Goal: Task Accomplishment & Management: Manage account settings

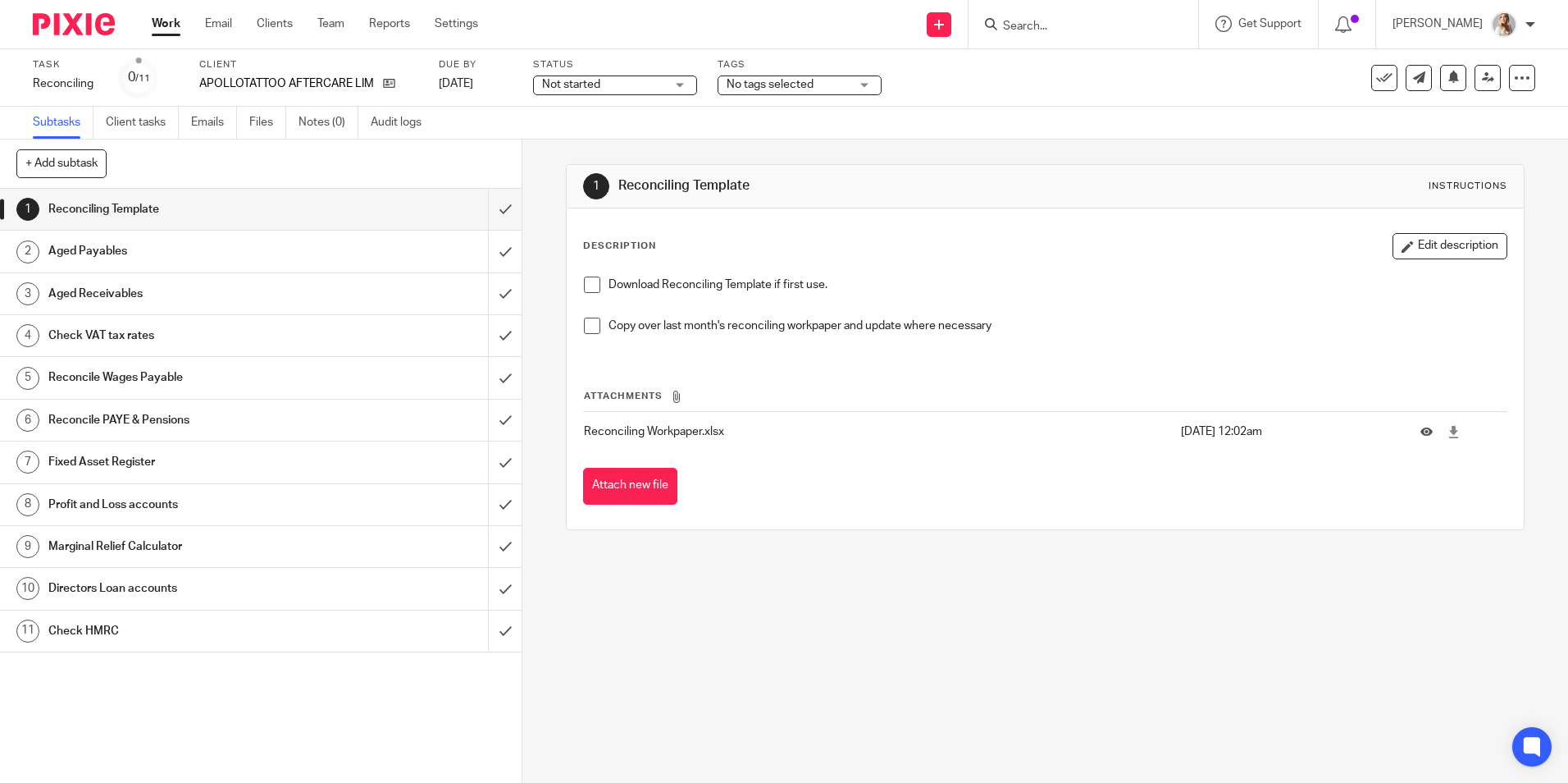
click at [1073, 24] on input "Search" at bounding box center [1075, 28] width 148 height 15
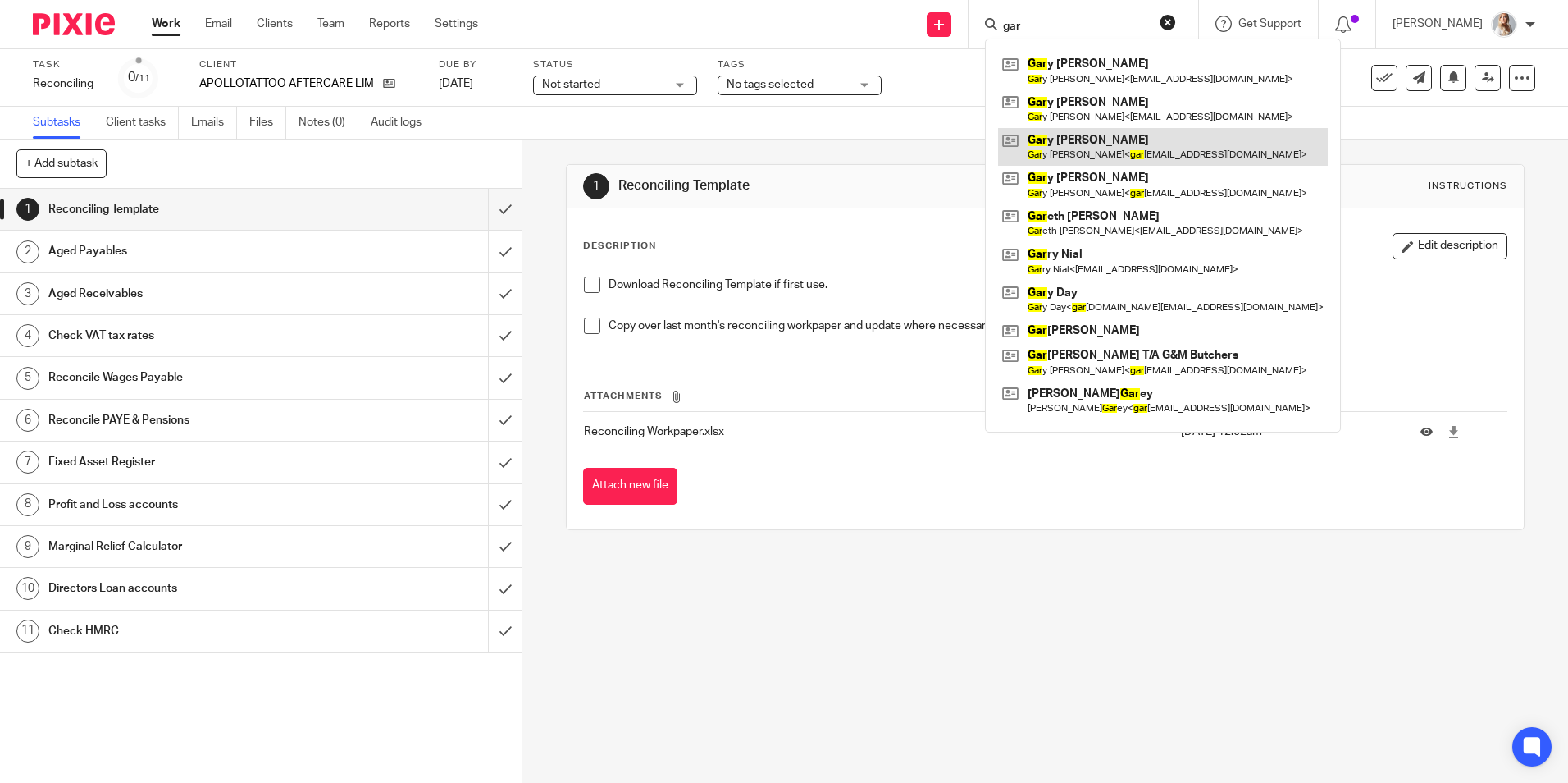
type input "gar"
click at [1131, 134] on link at bounding box center [1162, 146] width 330 height 38
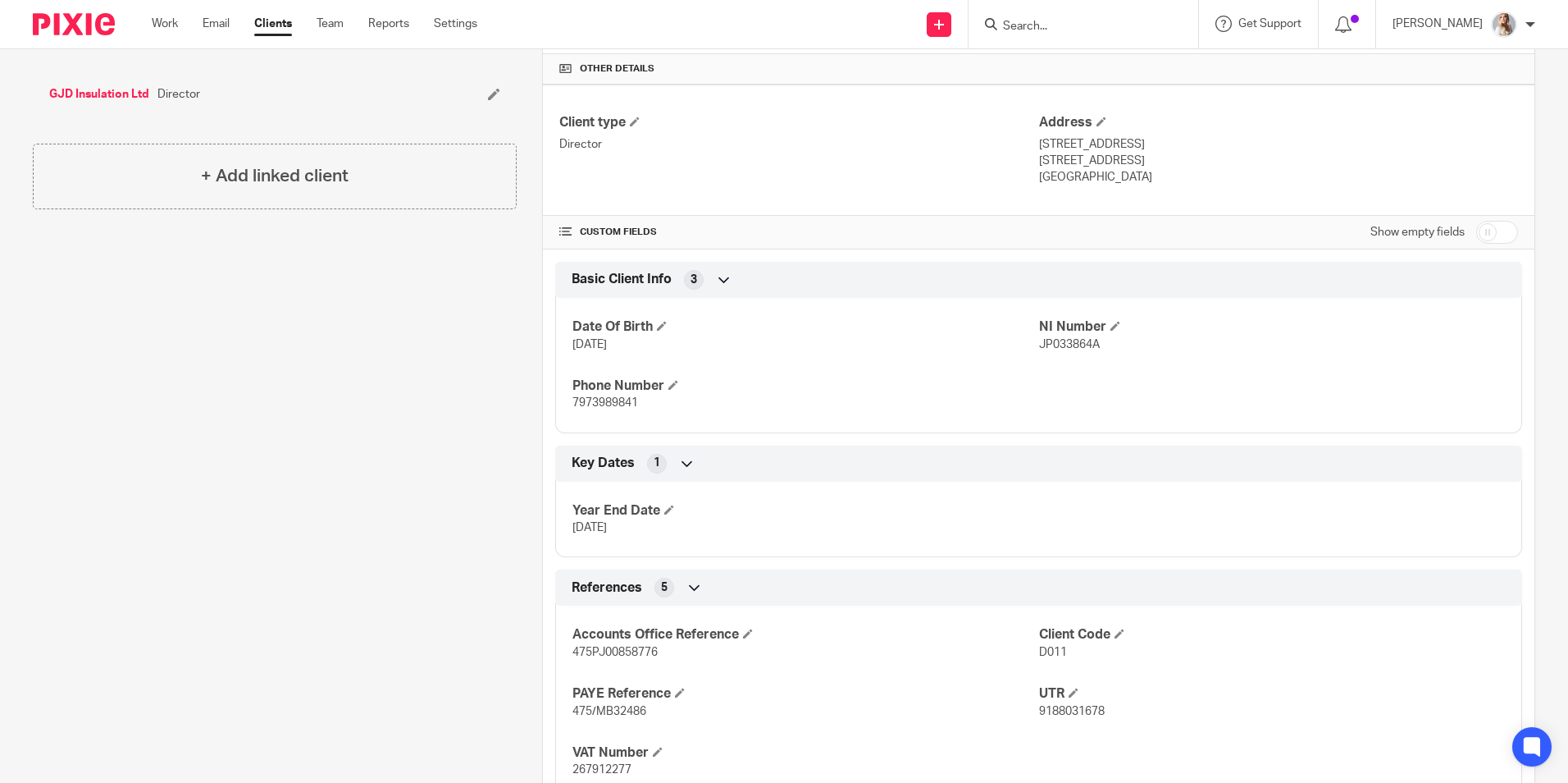
scroll to position [410, 0]
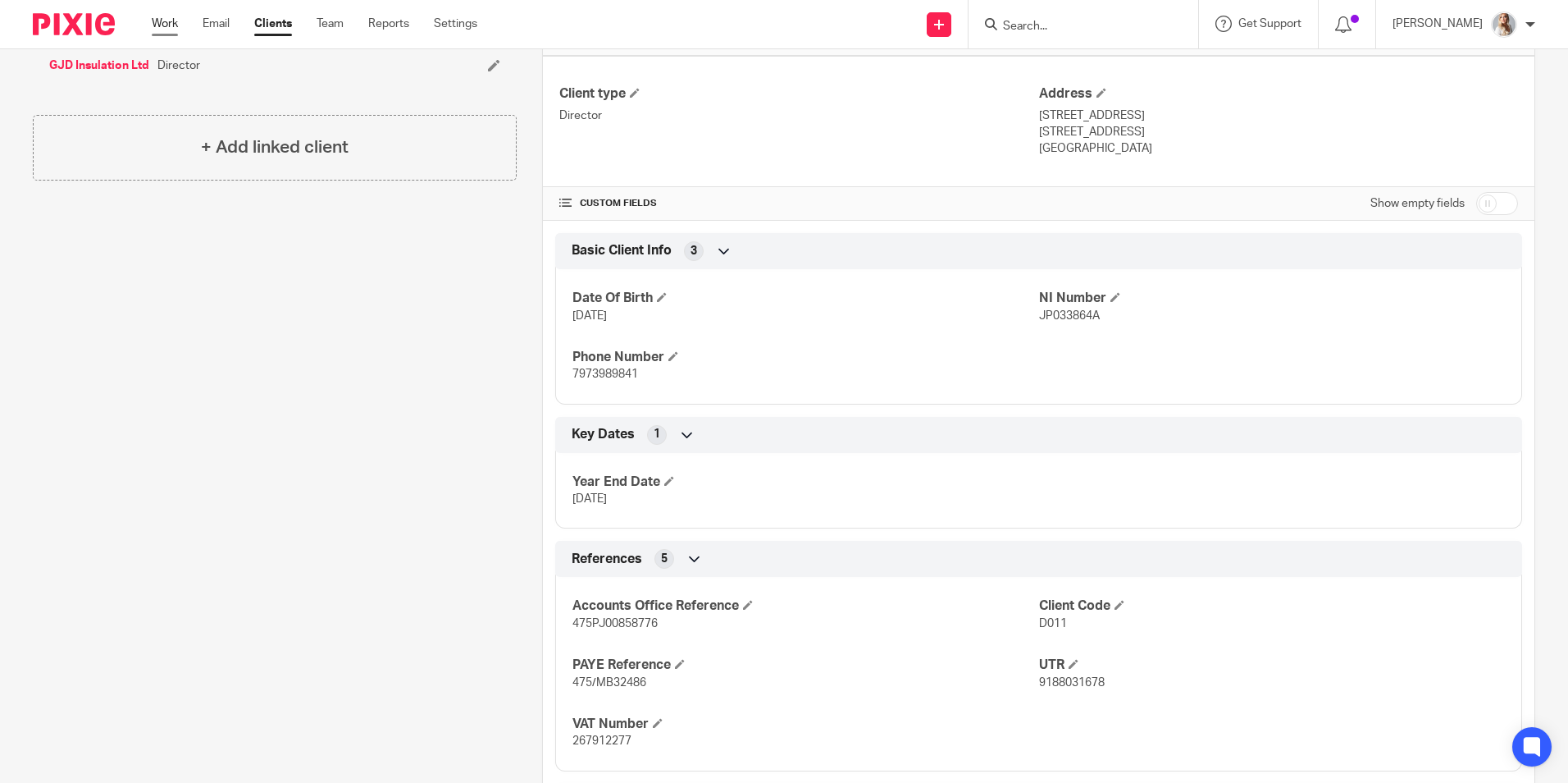
click at [168, 23] on link "Work" at bounding box center [164, 24] width 26 height 17
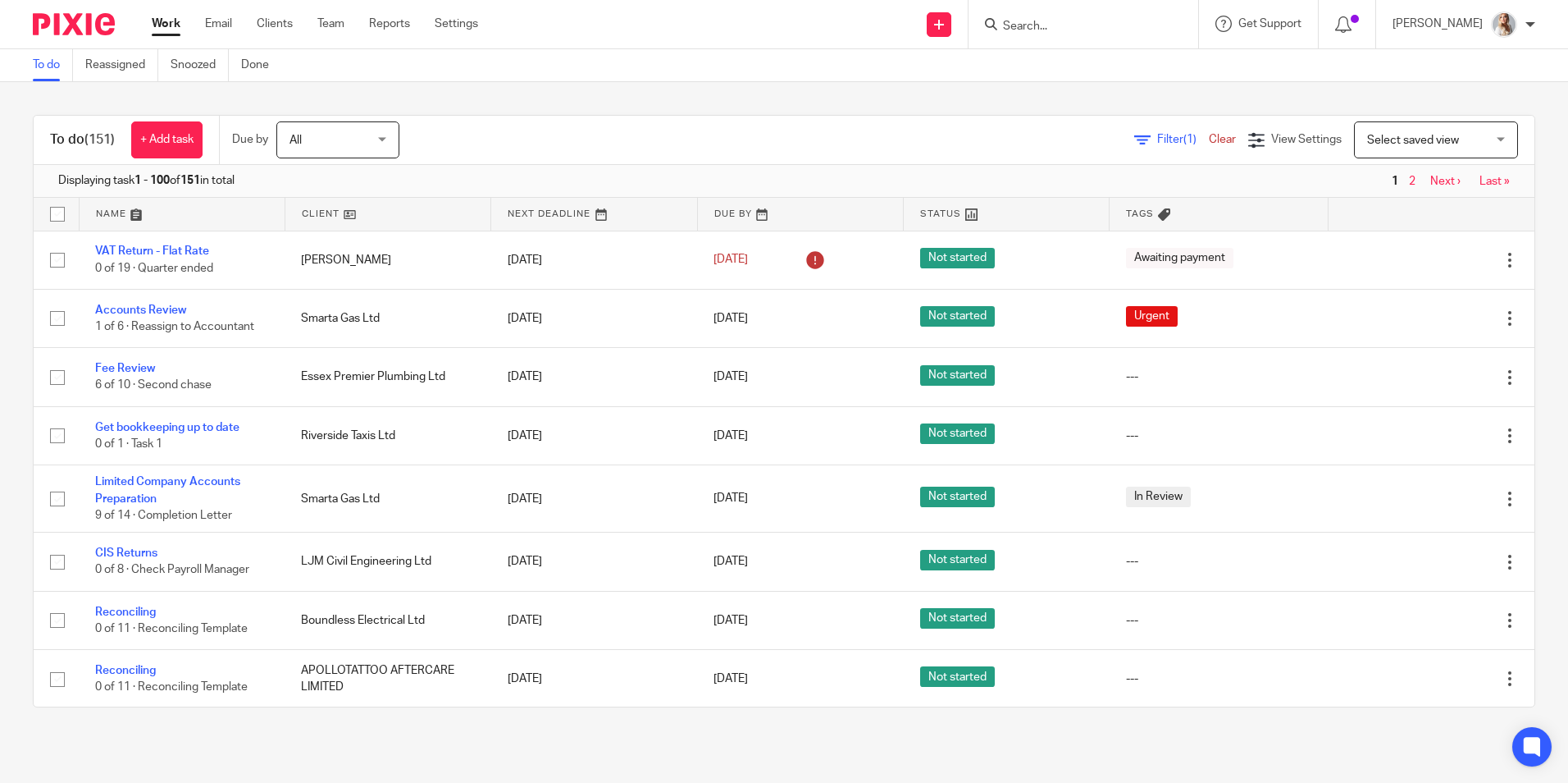
click at [1039, 24] on input "Search" at bounding box center [1075, 28] width 148 height 15
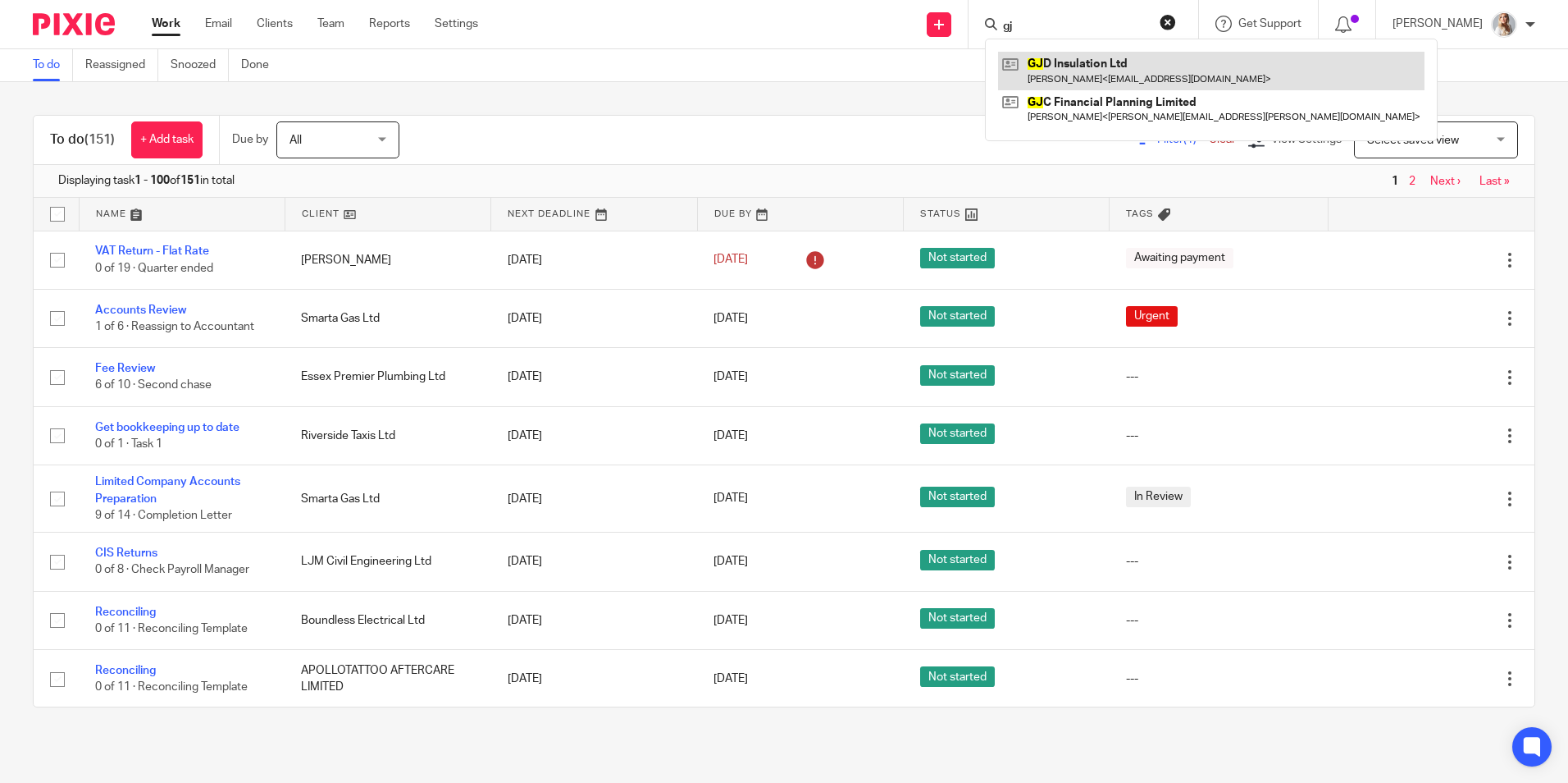
type input "gj"
click at [1059, 67] on link at bounding box center [1211, 70] width 426 height 38
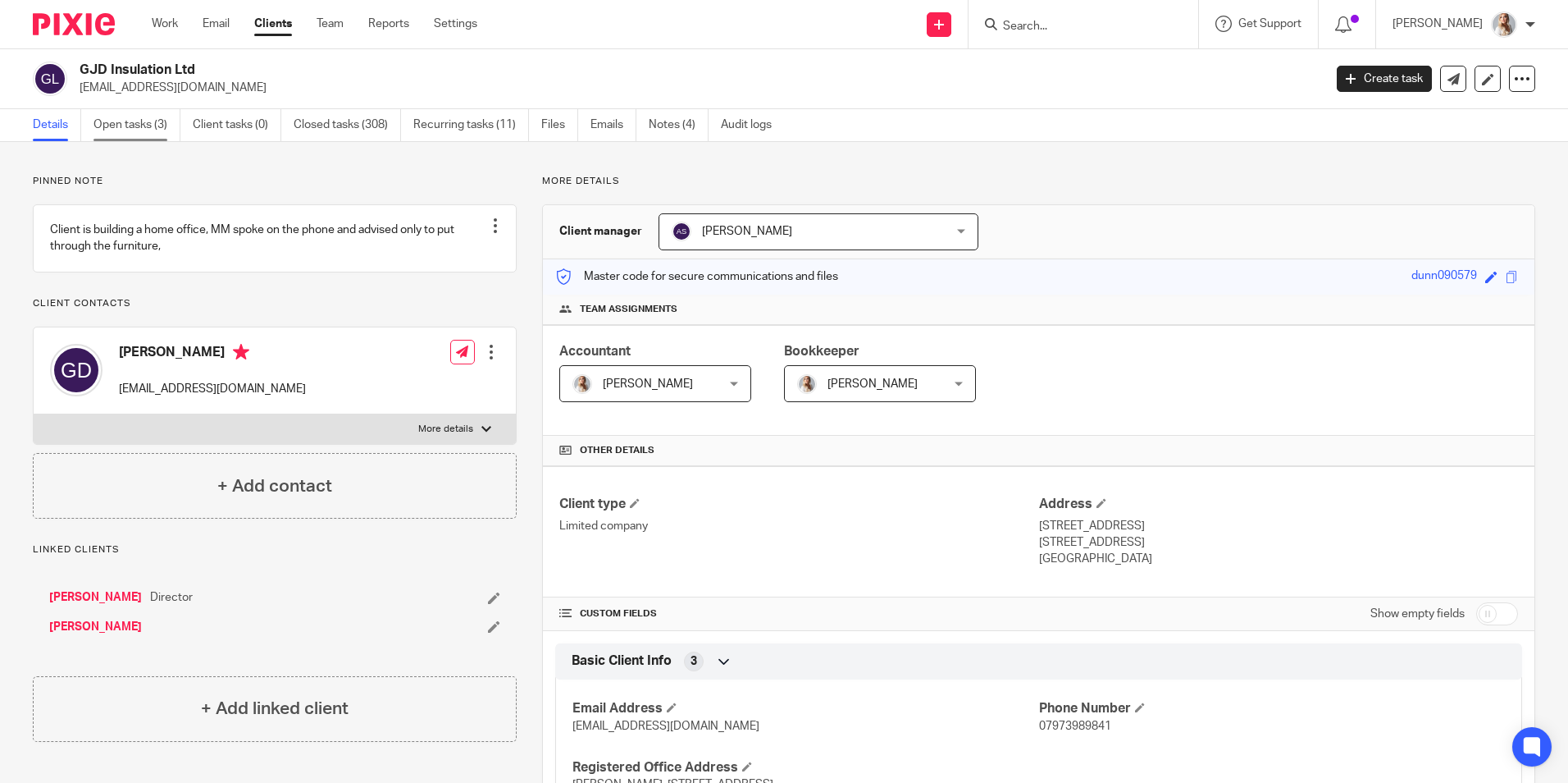
click at [134, 123] on link "Open tasks (3)" at bounding box center [137, 125] width 87 height 32
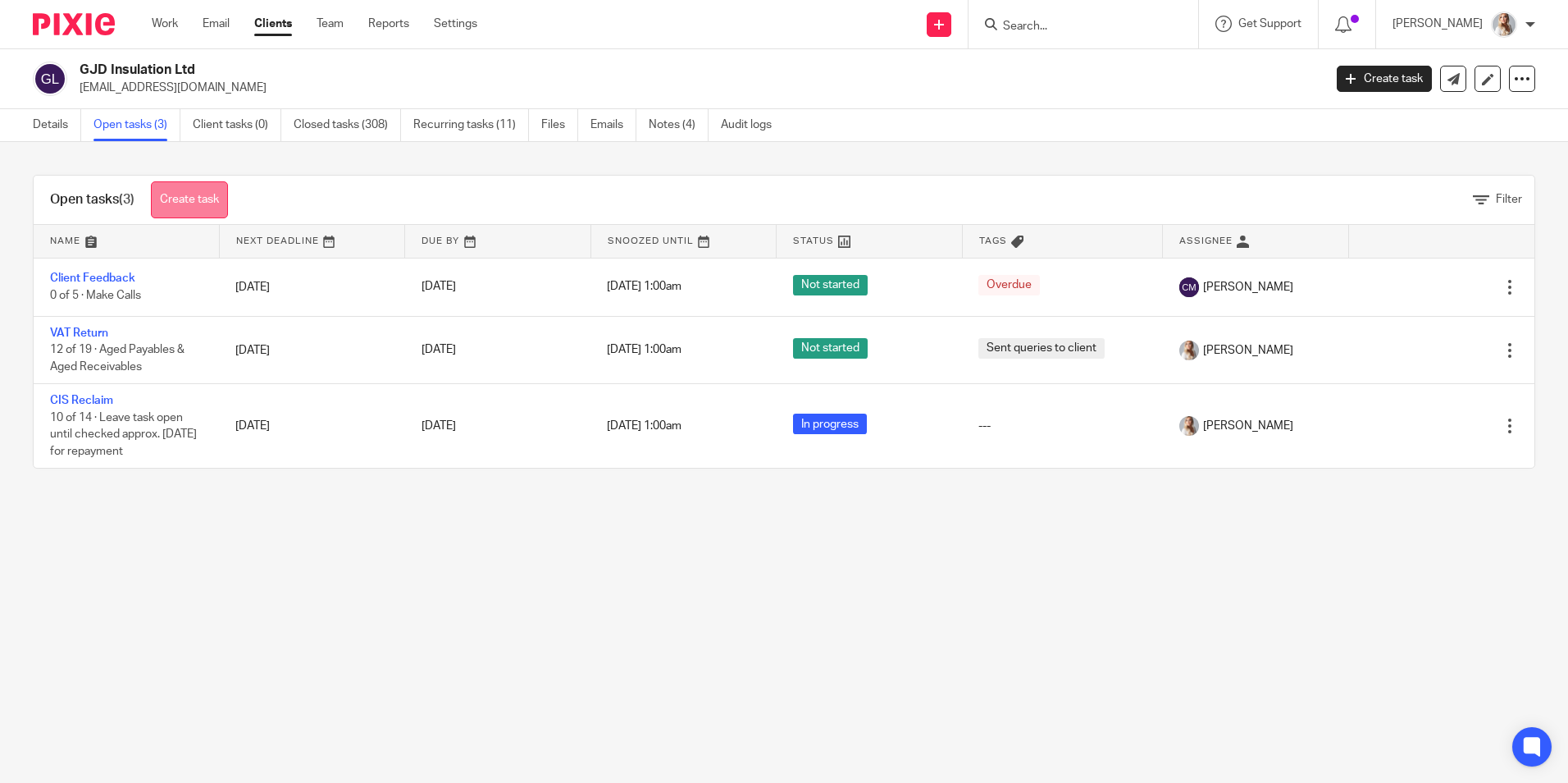
click at [179, 187] on link "Create task" at bounding box center [189, 200] width 77 height 37
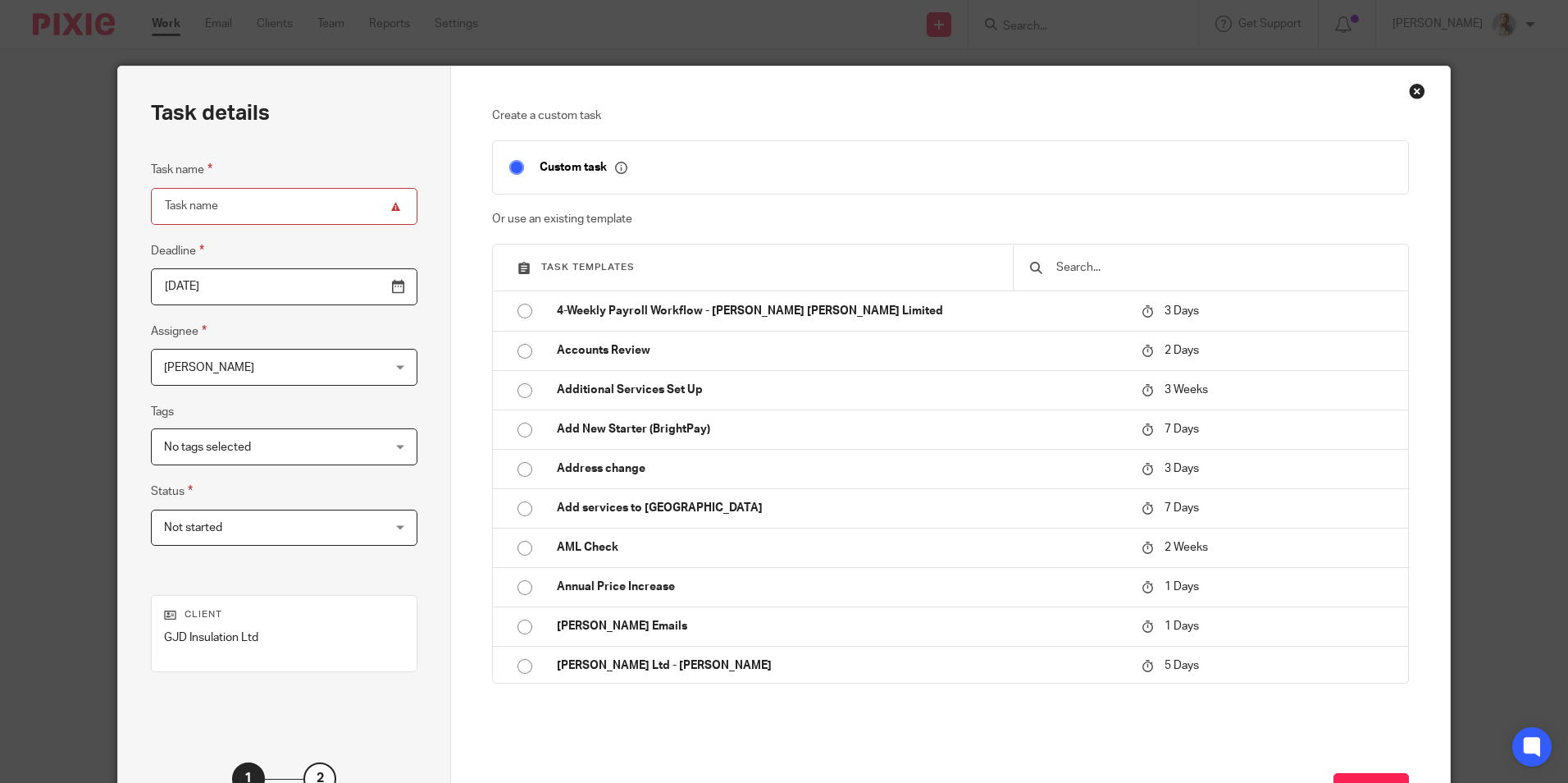
click at [1059, 265] on input "text" at bounding box center [1223, 268] width 337 height 18
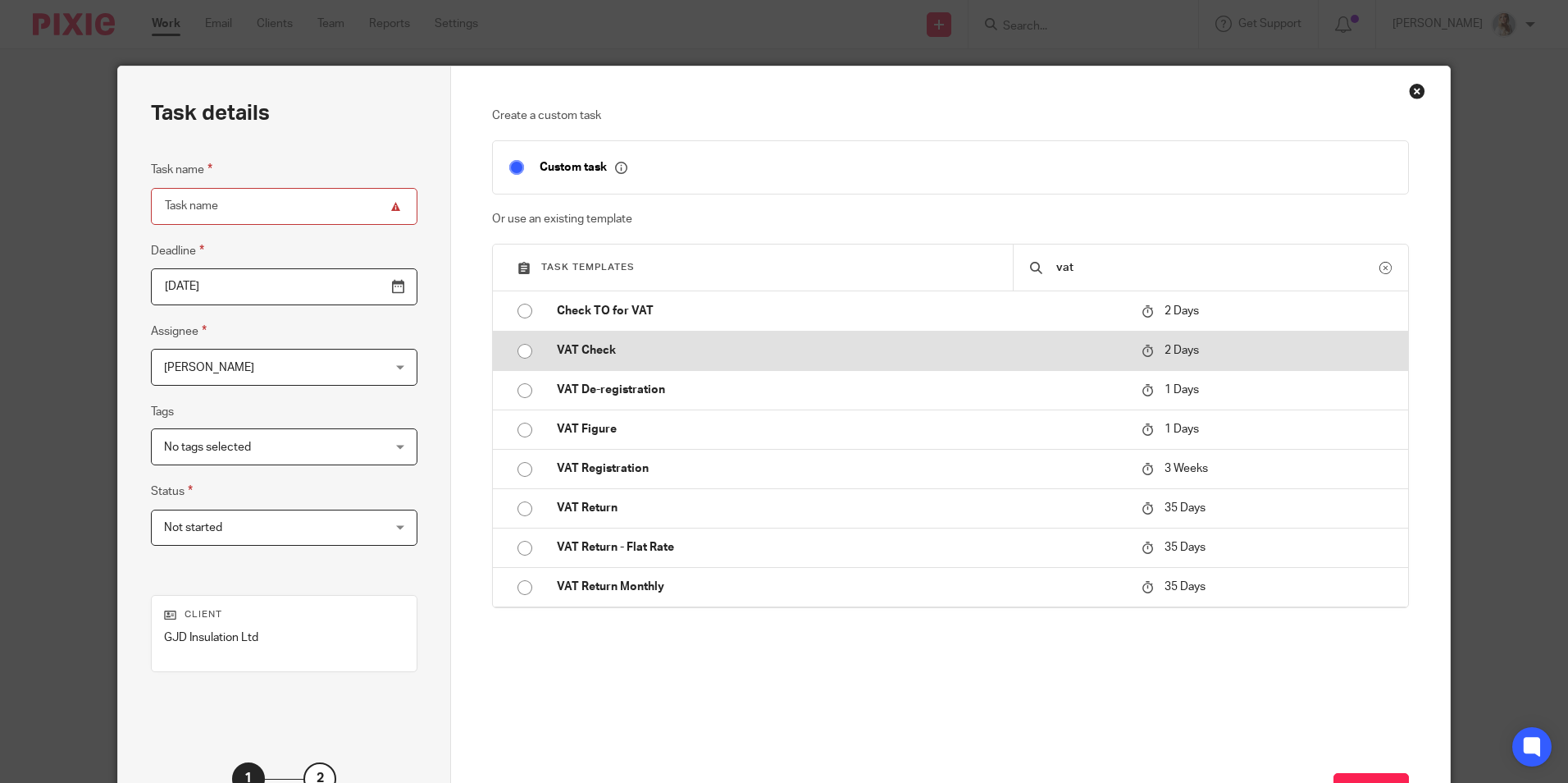
type input "vat"
click at [607, 356] on p "VAT Check" at bounding box center [840, 351] width 568 height 17
type input "2025-08-15"
type input "VAT Check"
checkbox input "false"
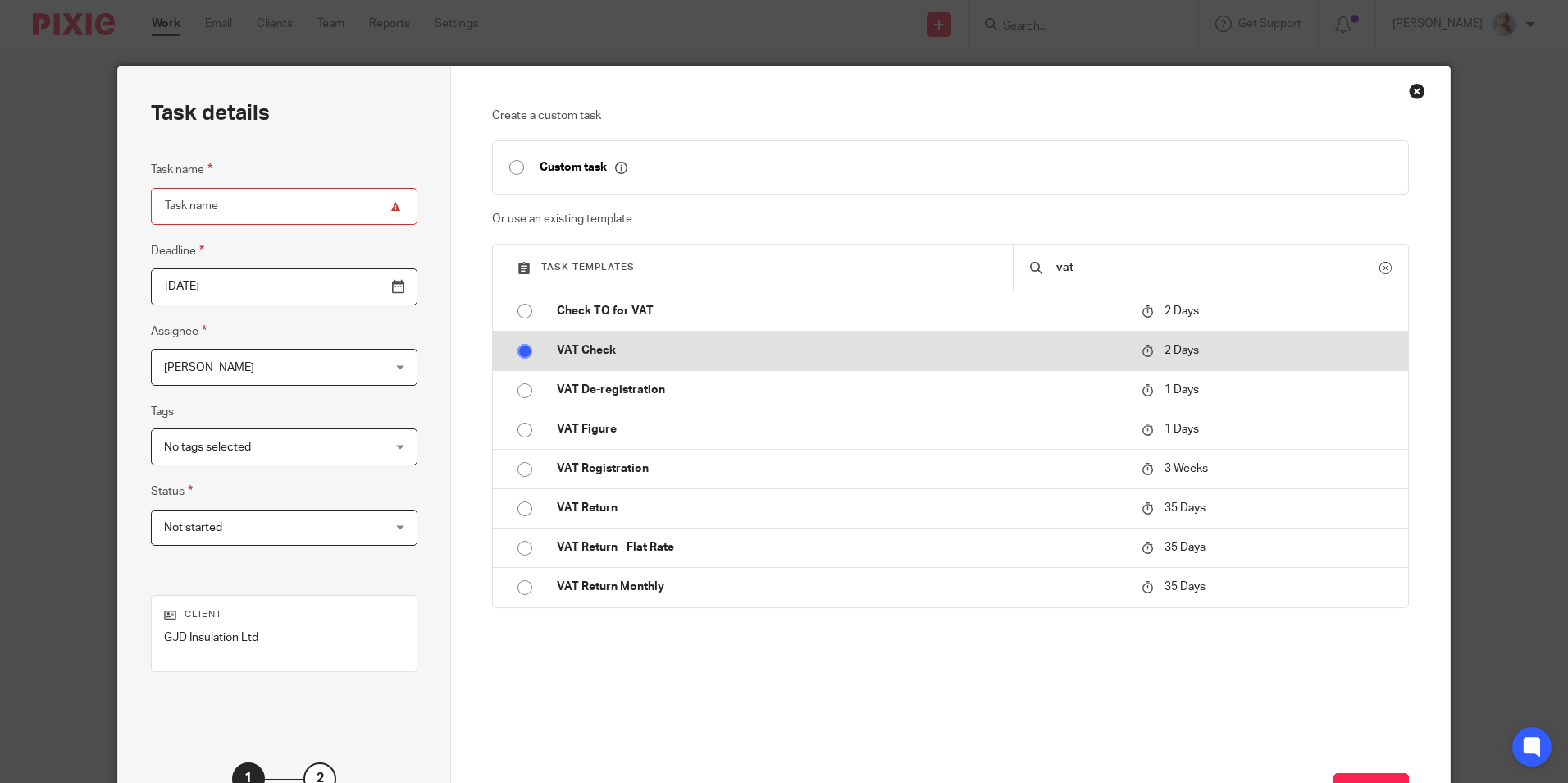
radio input "true"
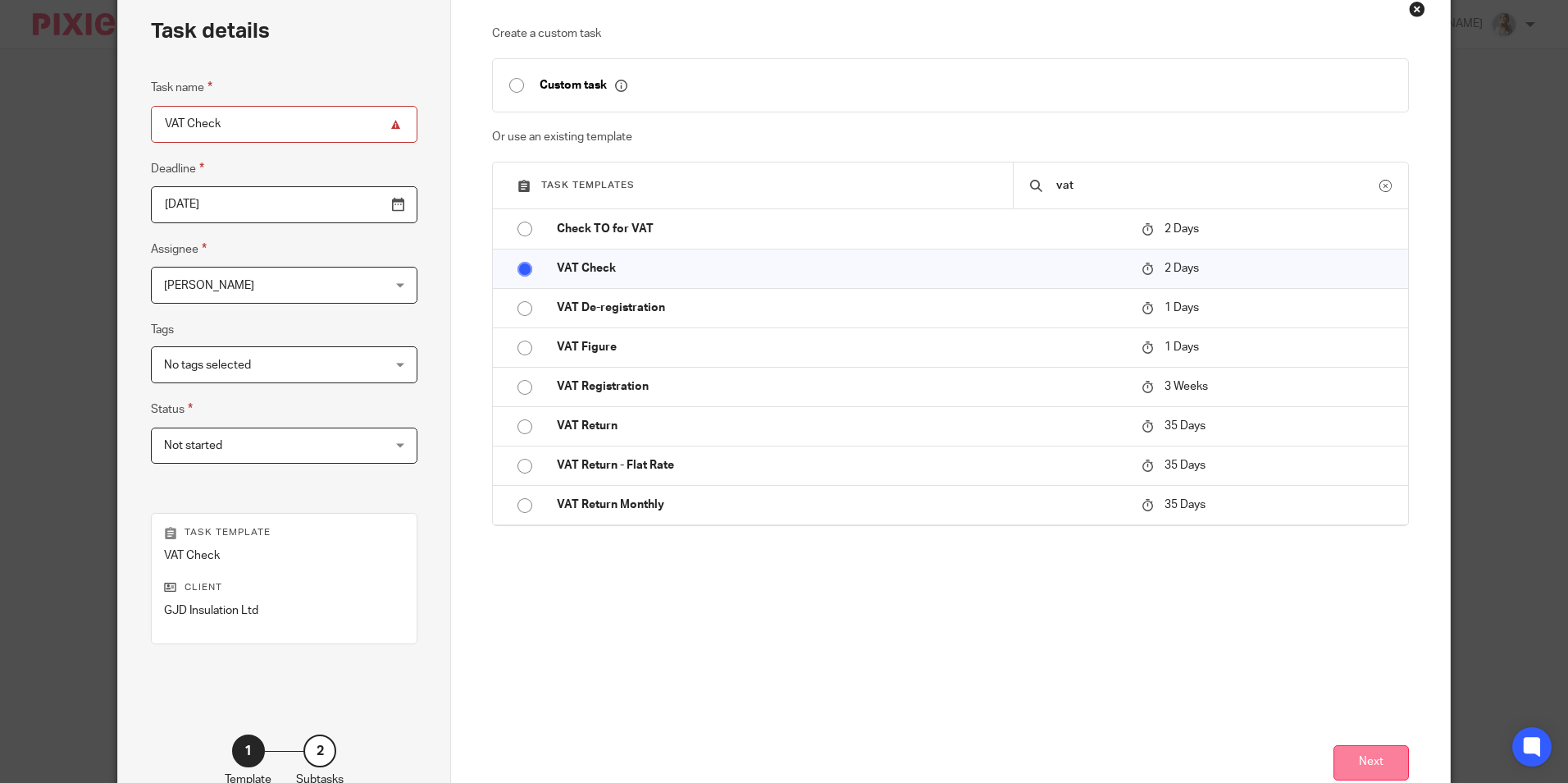
click at [1338, 750] on button "Next" at bounding box center [1371, 762] width 75 height 35
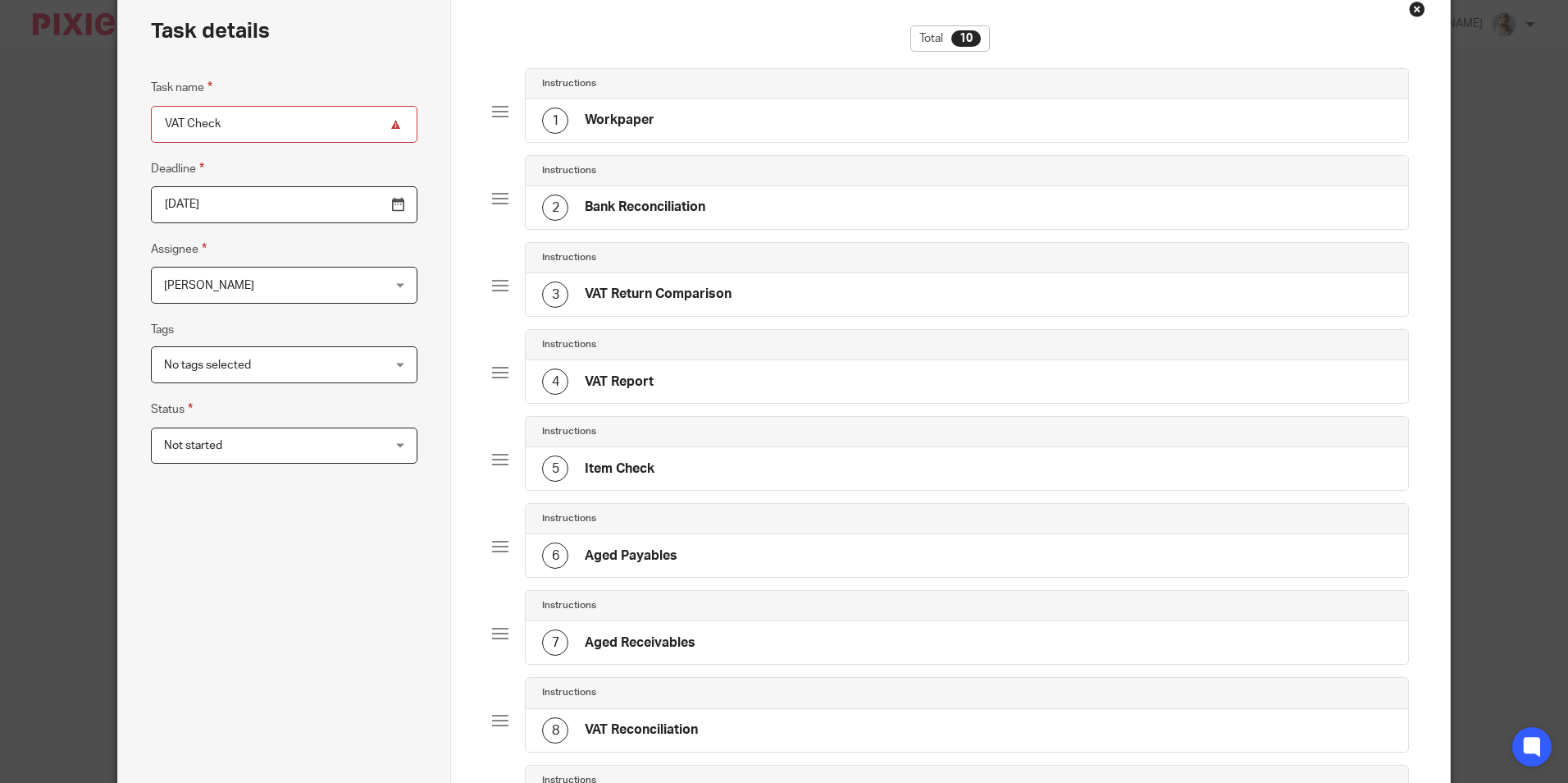
scroll to position [487, 0]
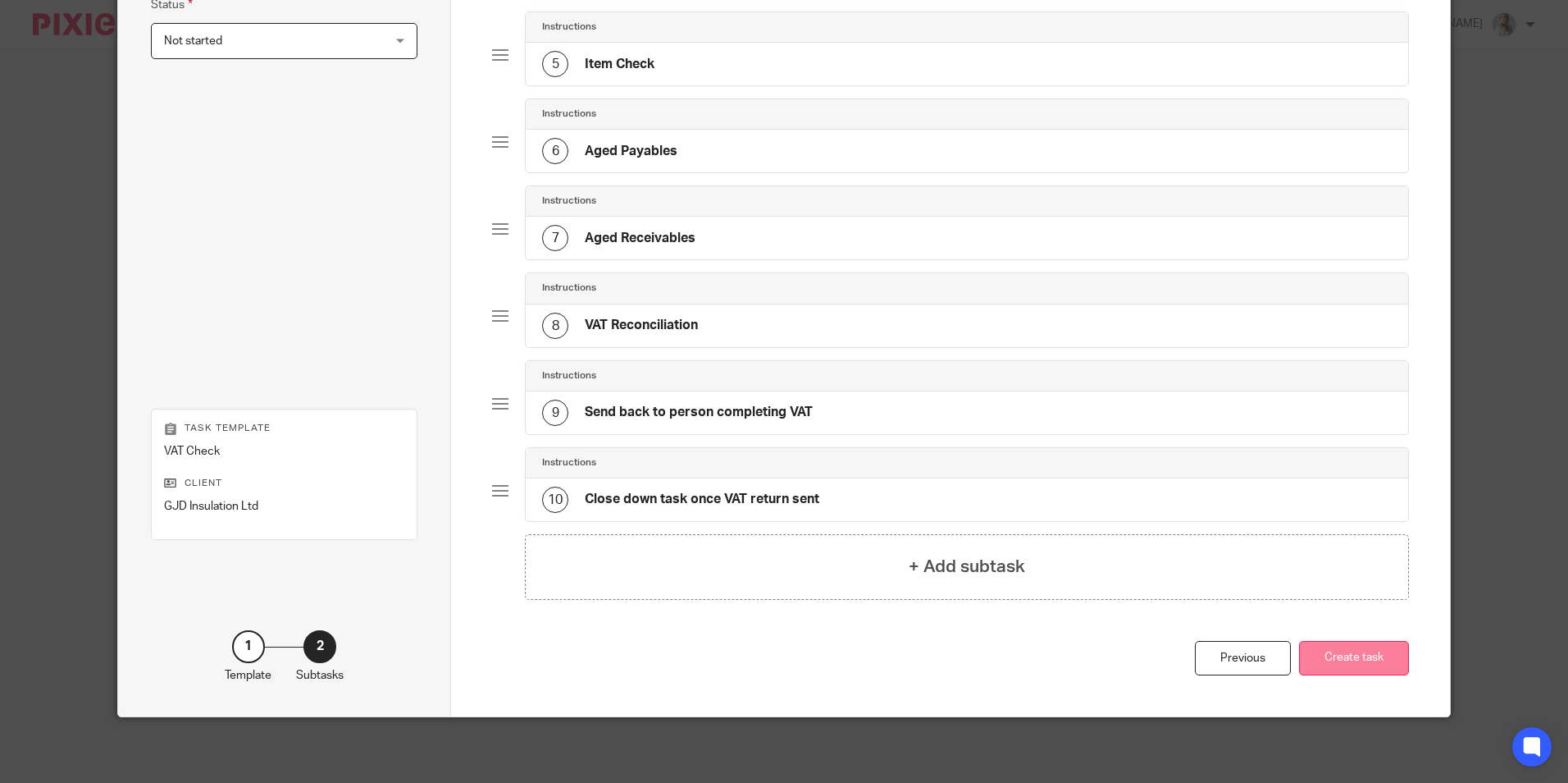
click at [1345, 664] on button "Create task" at bounding box center [1354, 659] width 110 height 35
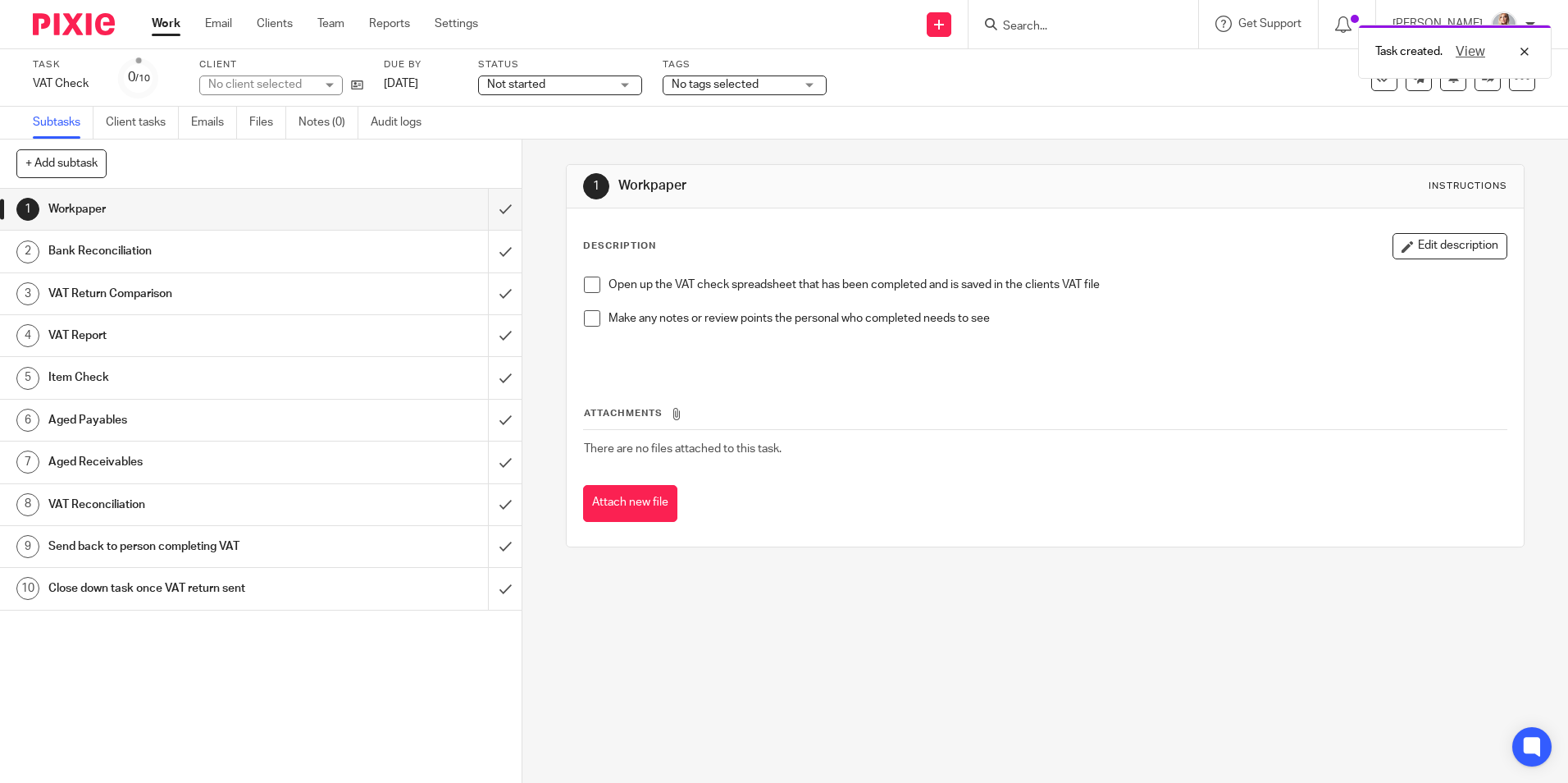
click at [1471, 93] on div "Task VAT Check Save VAT Check 0 /10 Client No client selected Due by [DATE] Sta…" at bounding box center [784, 78] width 1503 height 39
click at [1475, 88] on link at bounding box center [1487, 78] width 26 height 26
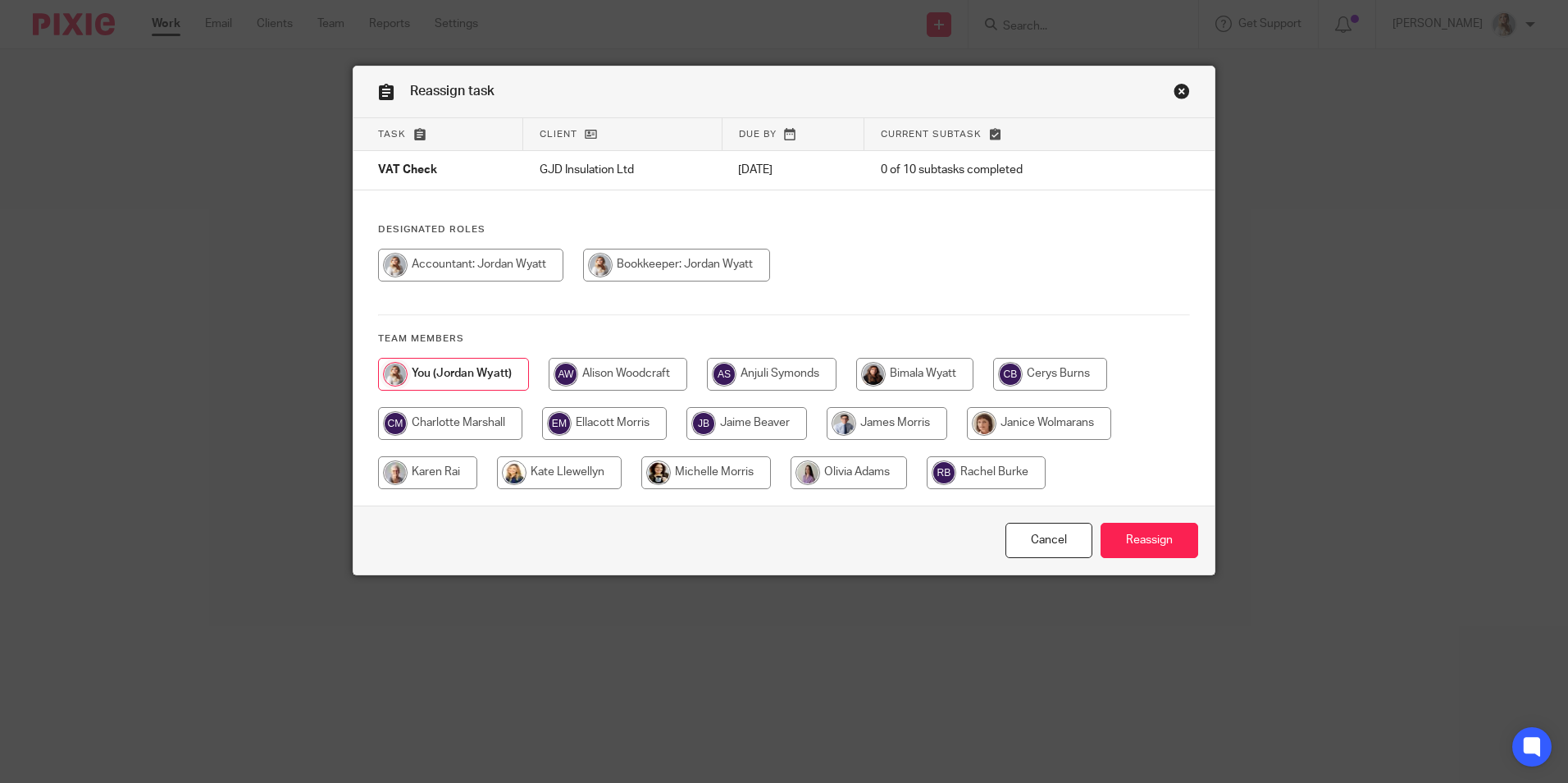
click at [1065, 386] on input "radio" at bounding box center [1050, 374] width 114 height 33
radio input "true"
click at [1114, 514] on div "Cancel Reassign" at bounding box center [784, 539] width 861 height 69
click at [1116, 548] on input "Reassign" at bounding box center [1149, 540] width 98 height 35
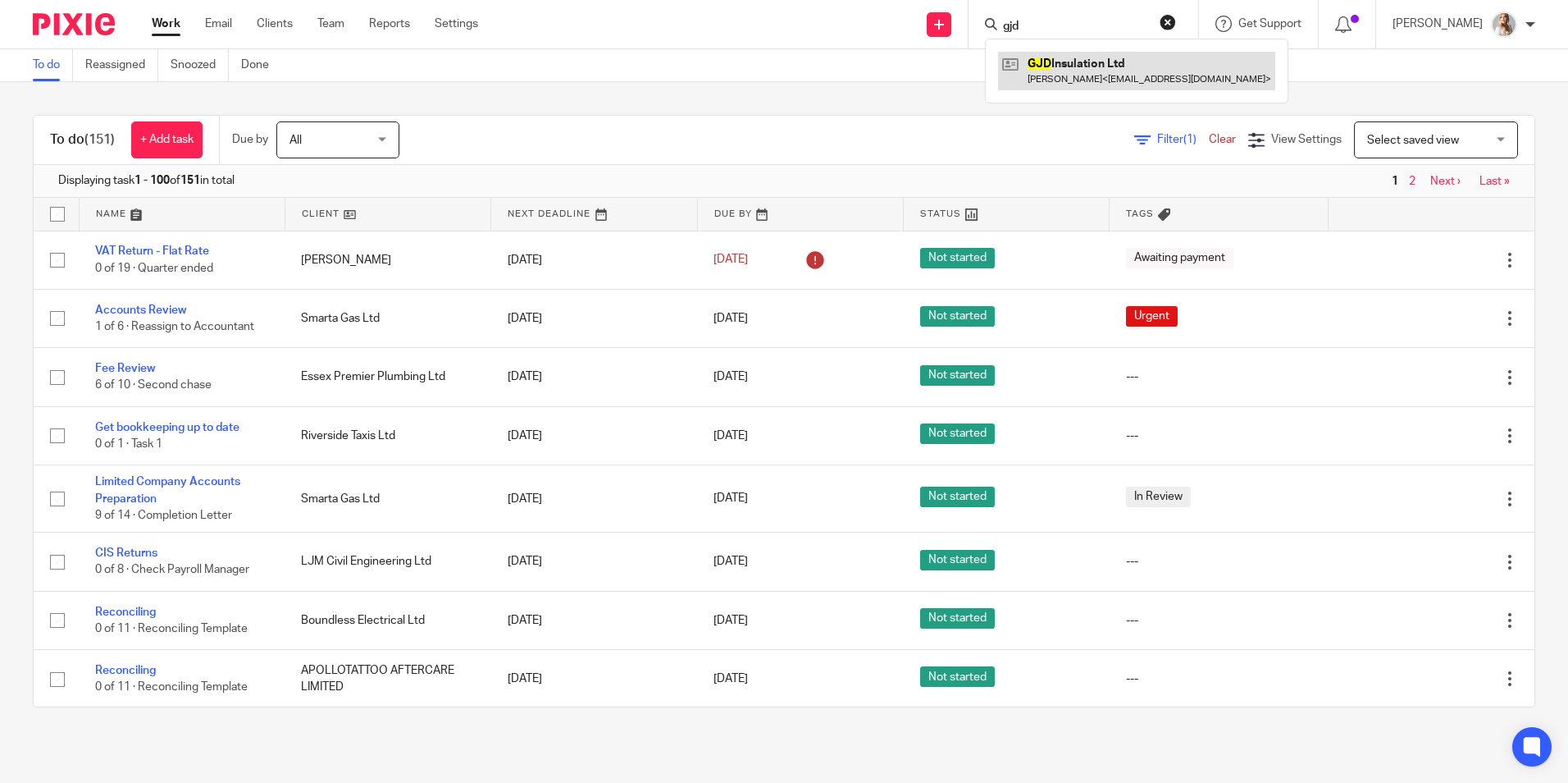
type input "gjd"
drag, startPoint x: 1063, startPoint y: 70, endPoint x: 789, endPoint y: 24, distance: 277.8
click at [1063, 70] on link at bounding box center [1137, 70] width 277 height 38
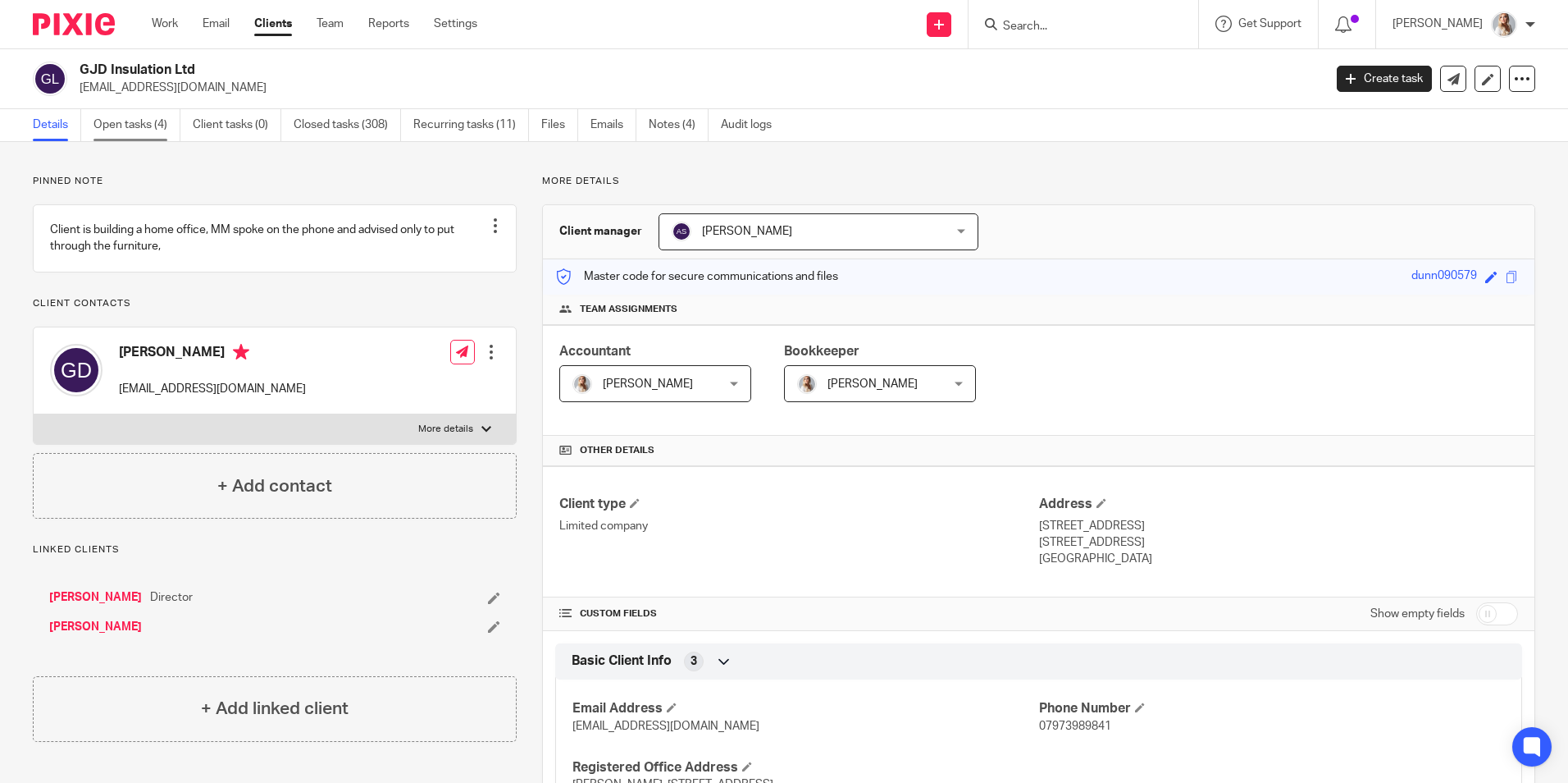
click at [157, 128] on link "Open tasks (4)" at bounding box center [137, 125] width 87 height 32
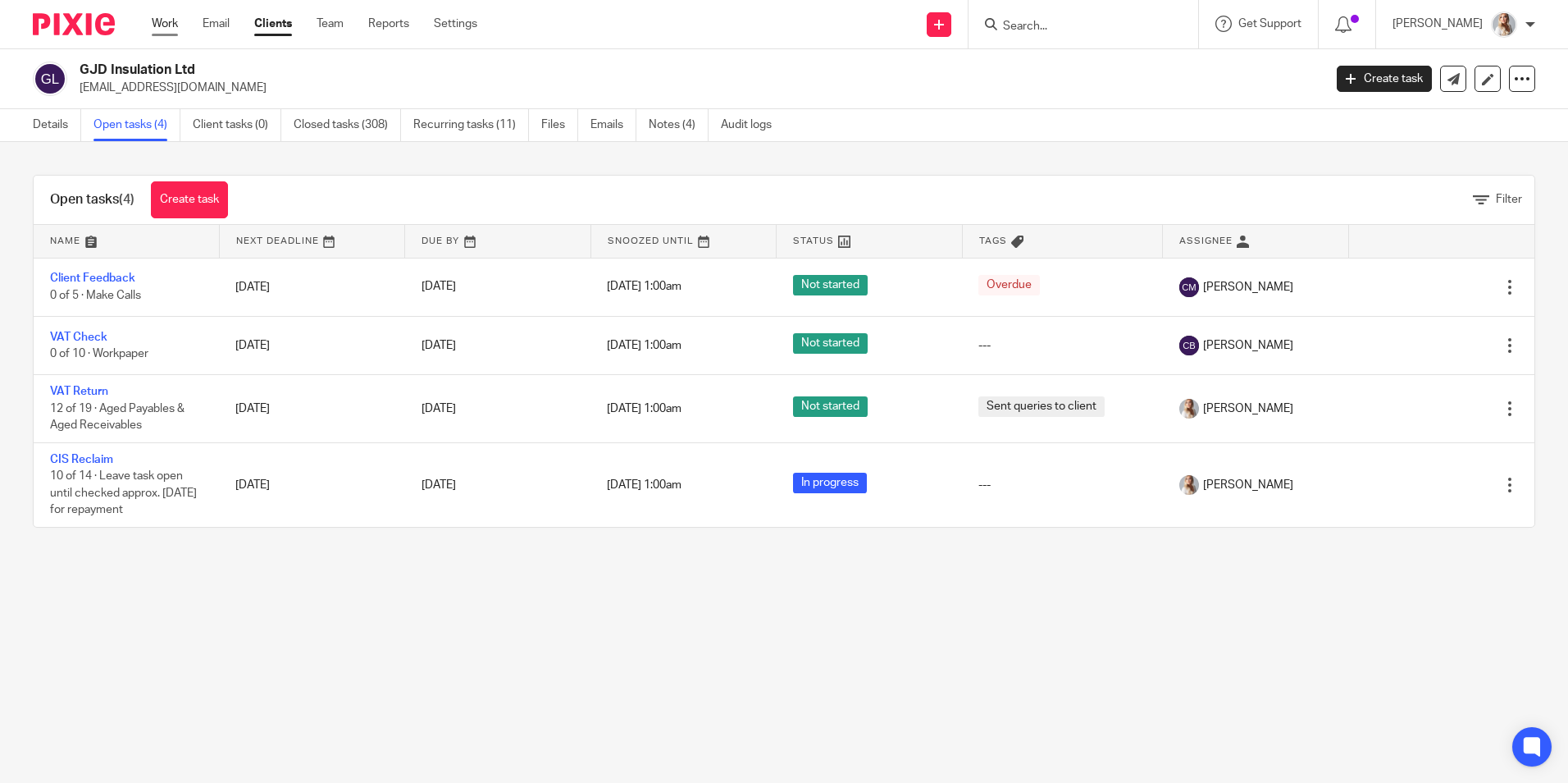
click at [171, 26] on link "Work" at bounding box center [164, 24] width 26 height 17
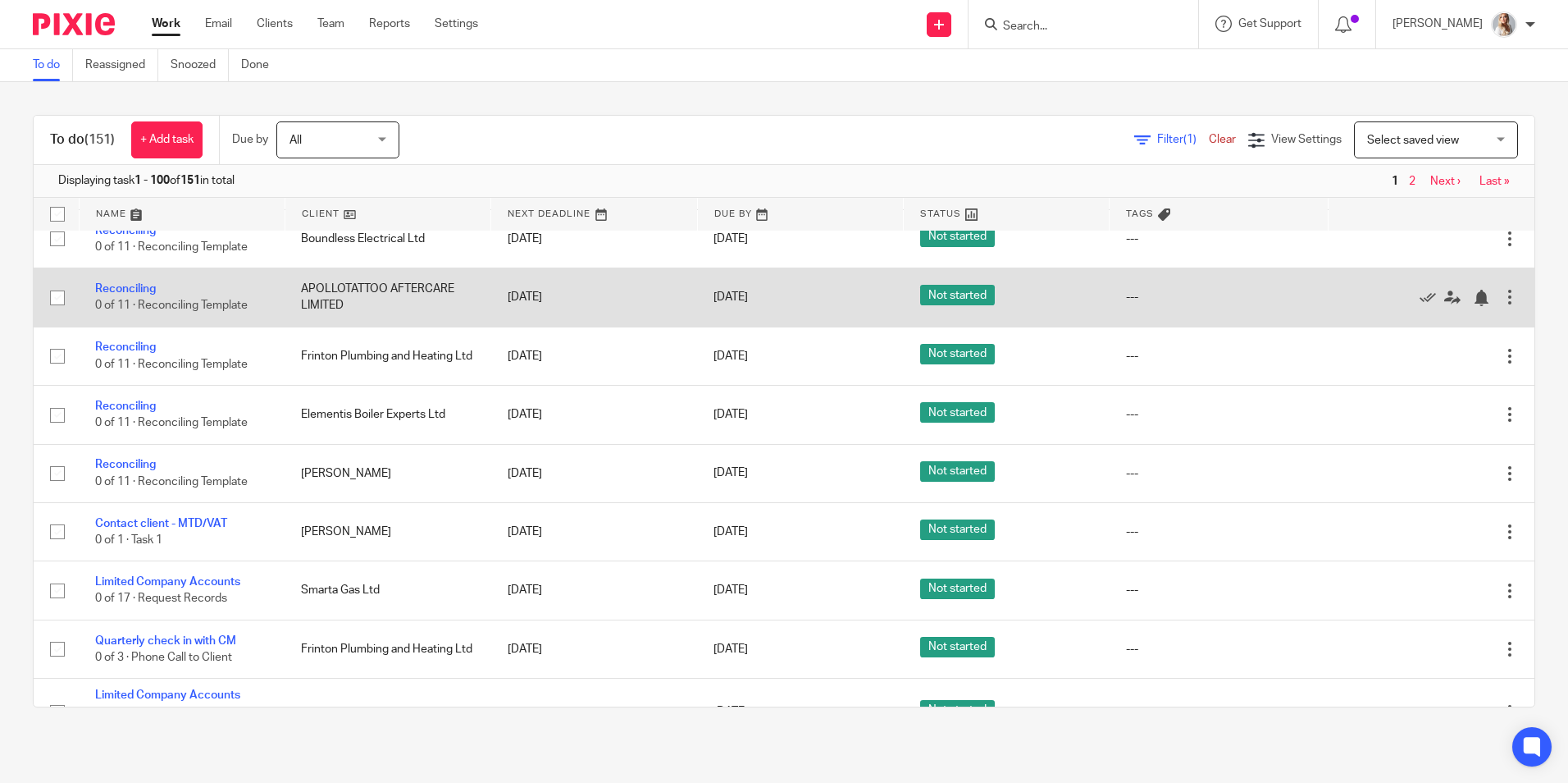
scroll to position [410, 0]
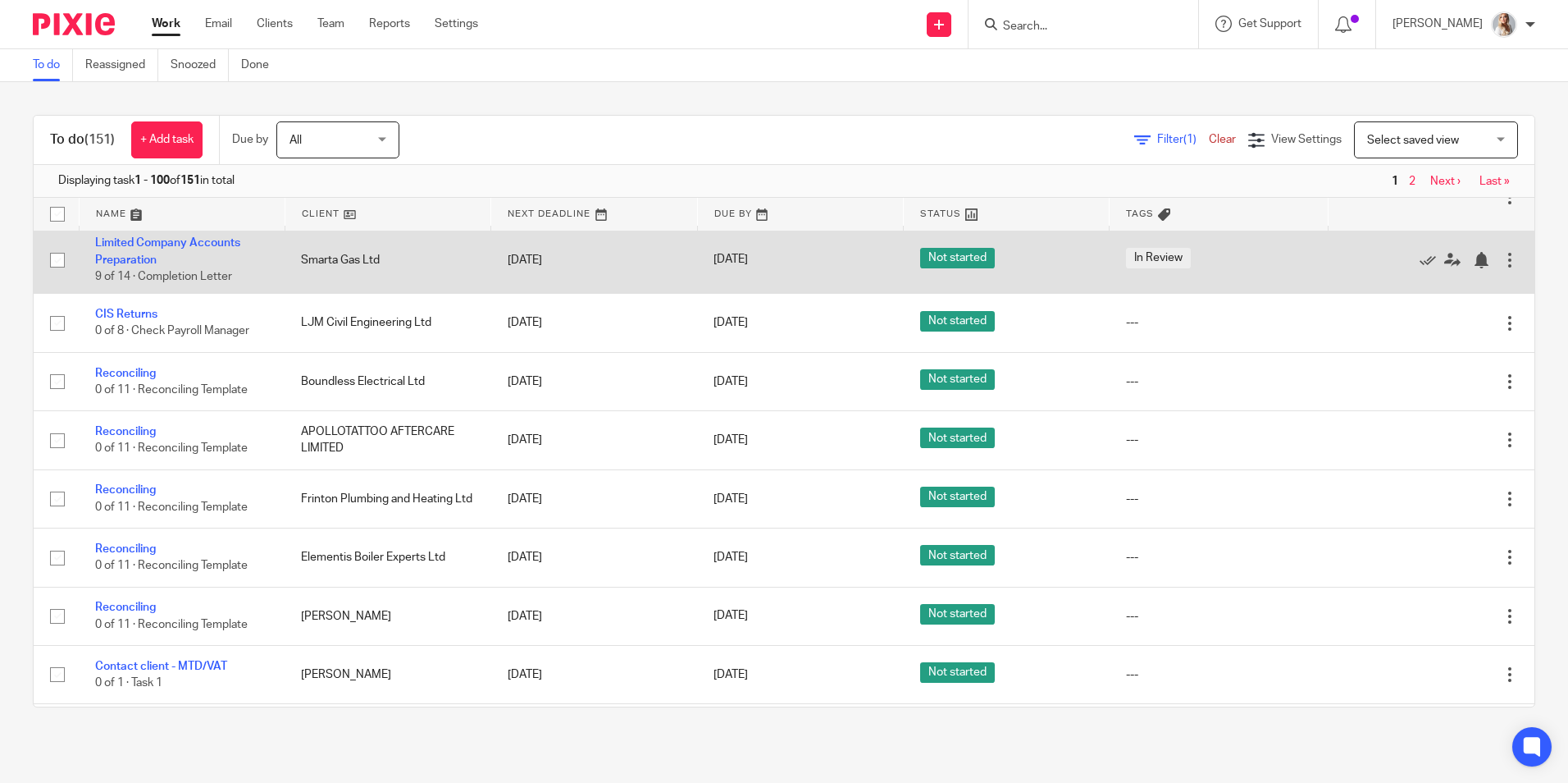
scroll to position [246, 0]
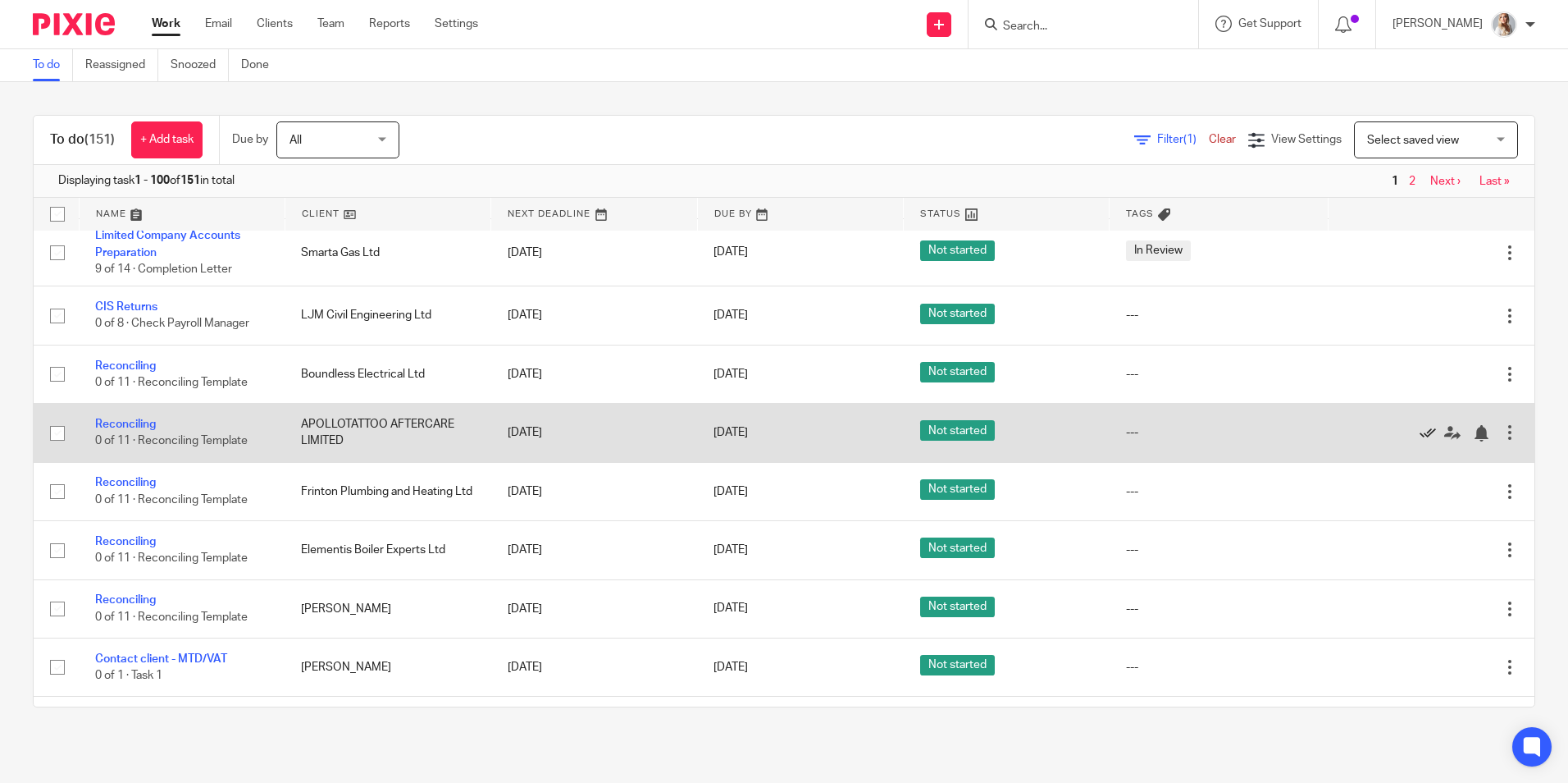
click at [1419, 431] on icon at bounding box center [1428, 433] width 17 height 17
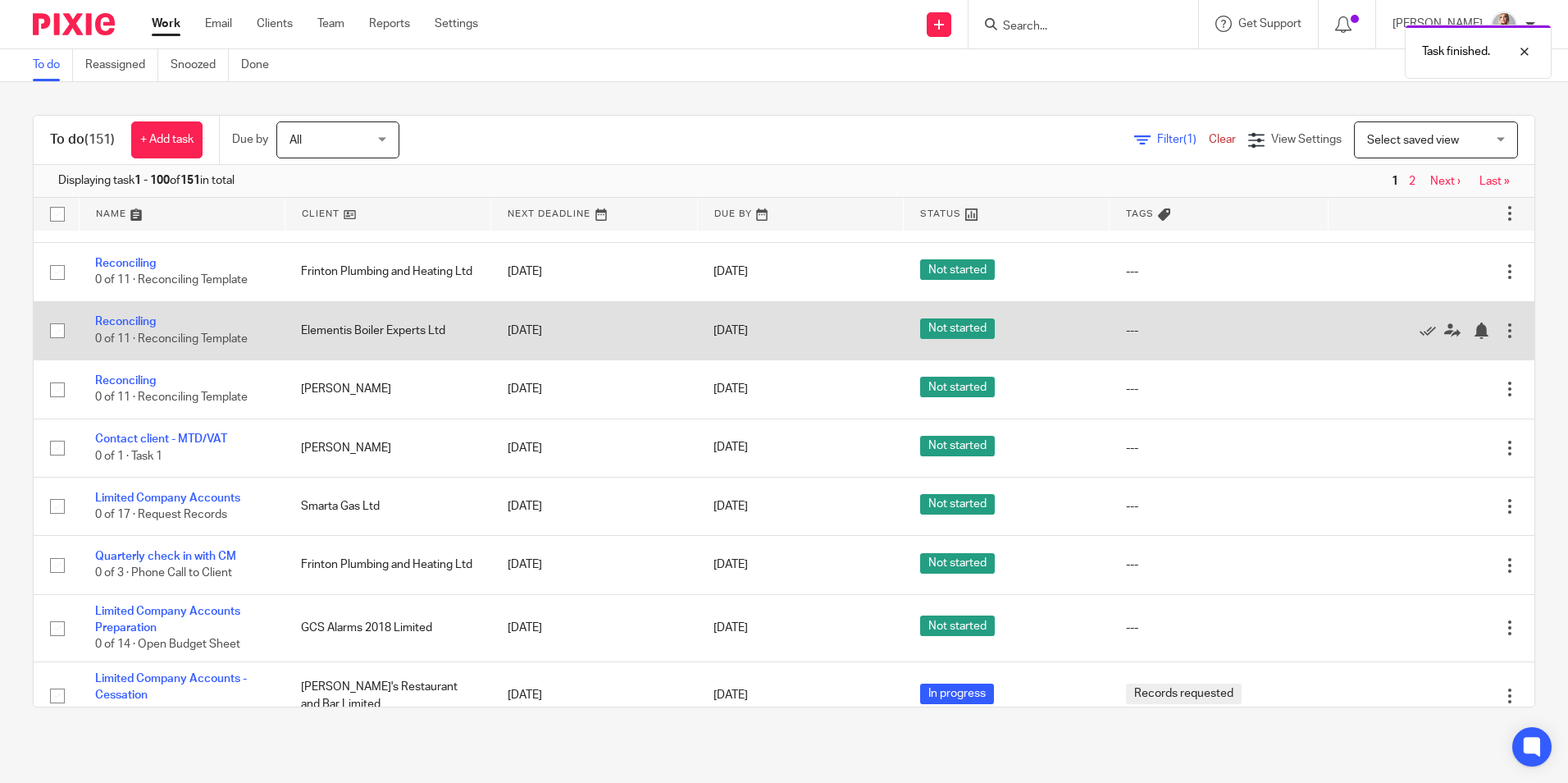
scroll to position [410, 0]
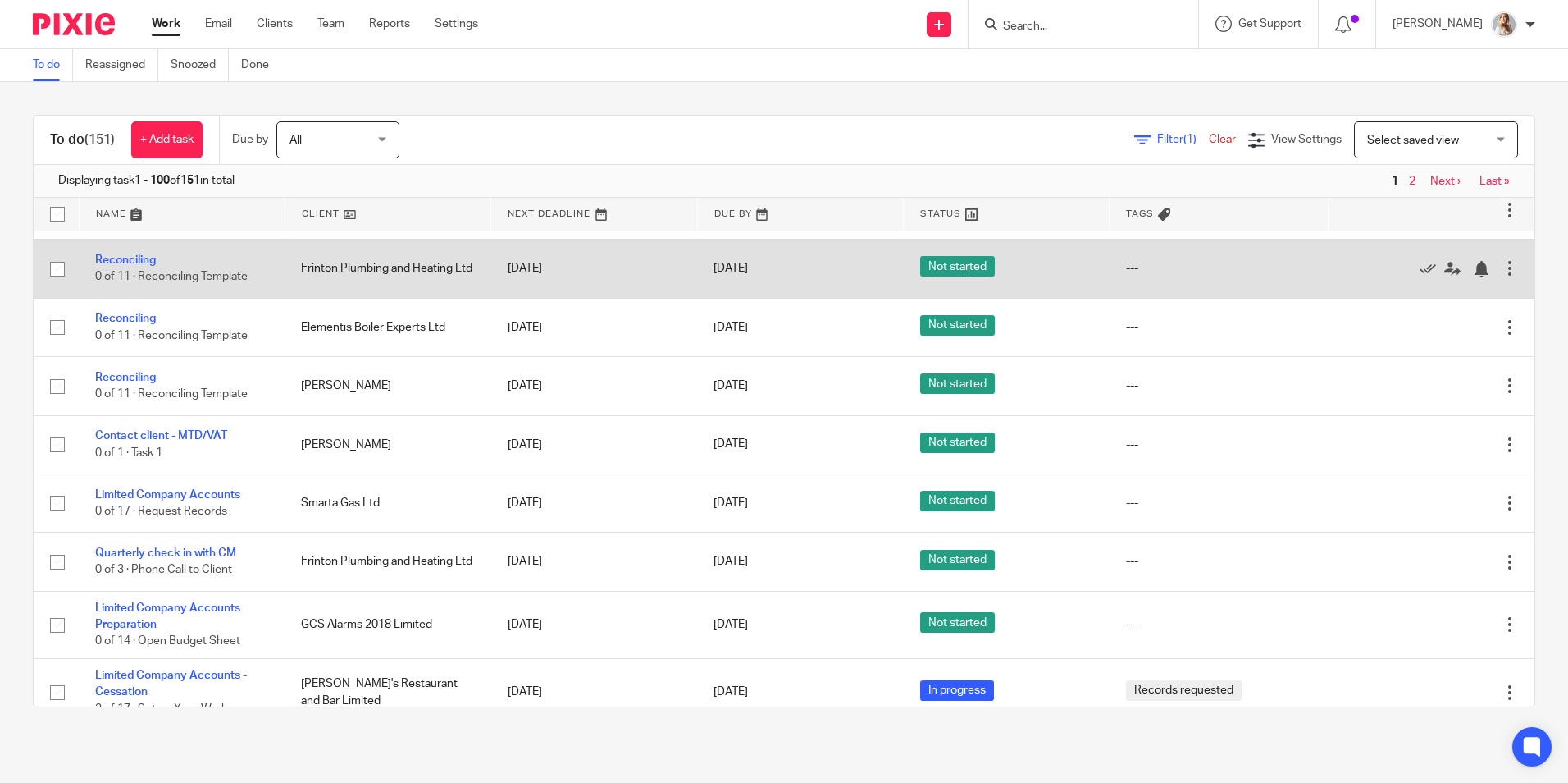
drag, startPoint x: 134, startPoint y: 375, endPoint x: 100, endPoint y: 286, distance: 95.3
click at [134, 375] on link "Reconciling" at bounding box center [125, 377] width 61 height 12
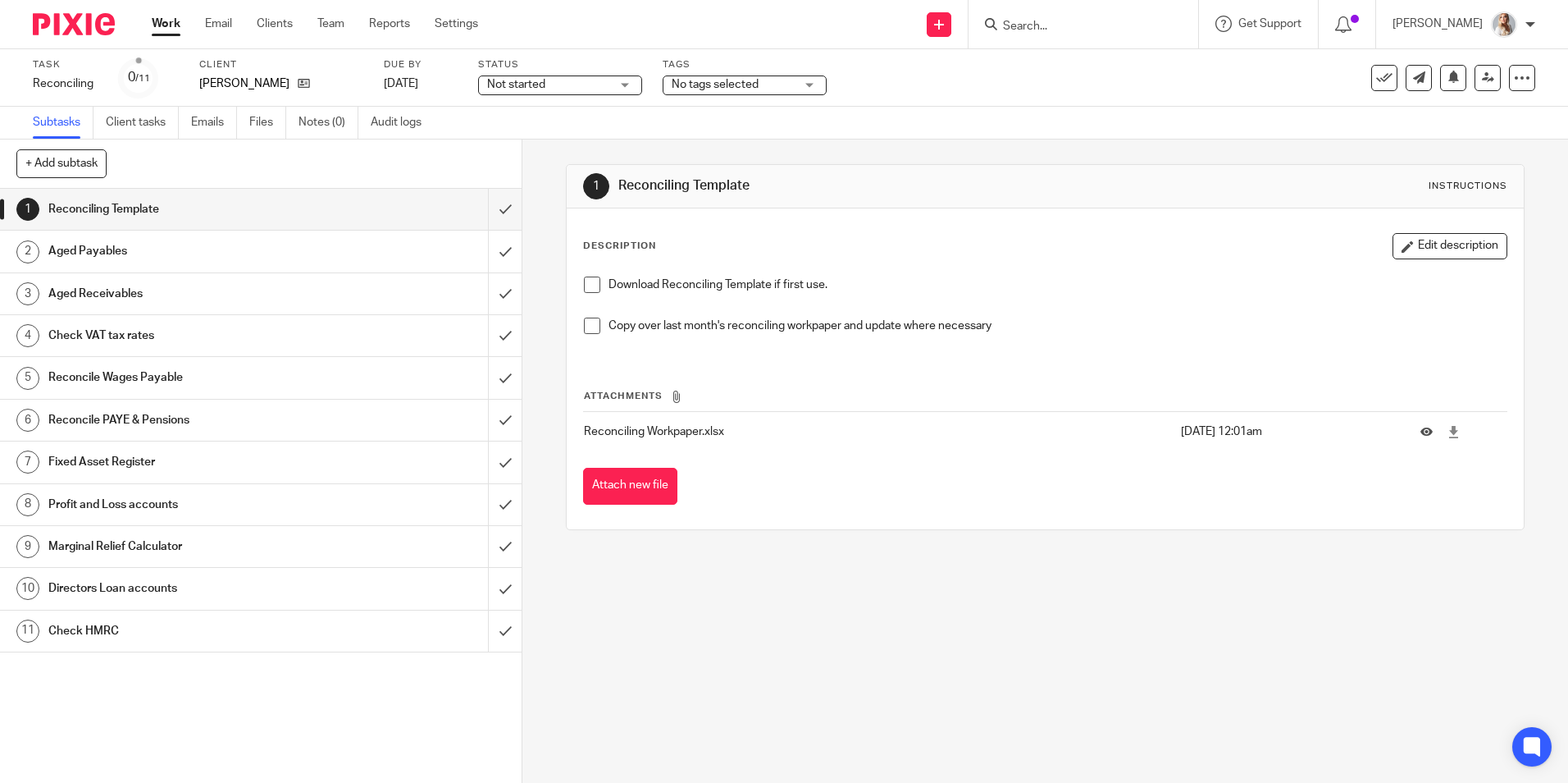
drag, startPoint x: 1368, startPoint y: 83, endPoint x: 1359, endPoint y: 85, distance: 9.2
click at [1376, 83] on icon at bounding box center [1384, 78] width 17 height 17
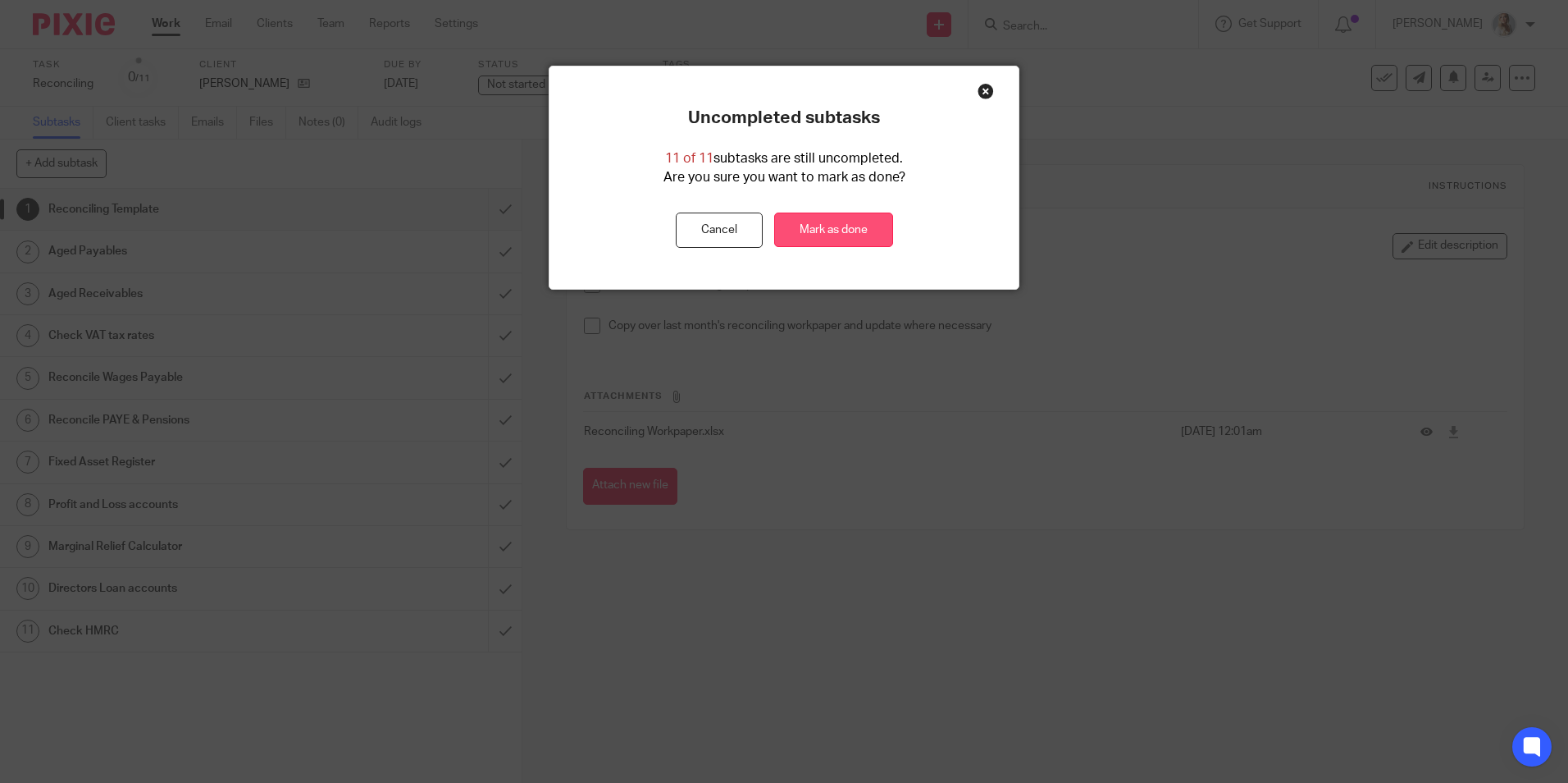
click at [836, 239] on link "Mark as done" at bounding box center [834, 230] width 119 height 35
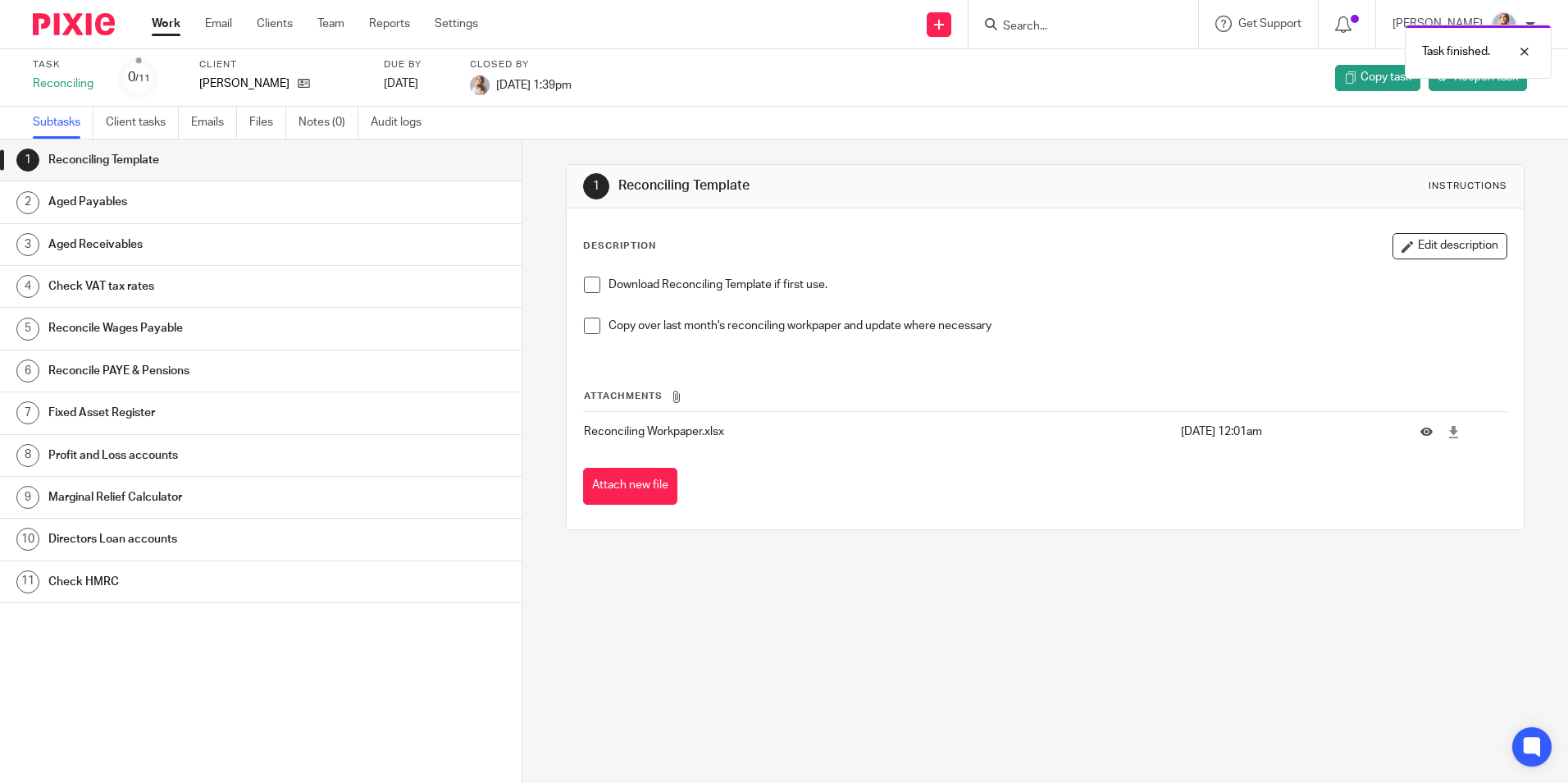
click at [165, 18] on link "Work" at bounding box center [166, 24] width 28 height 17
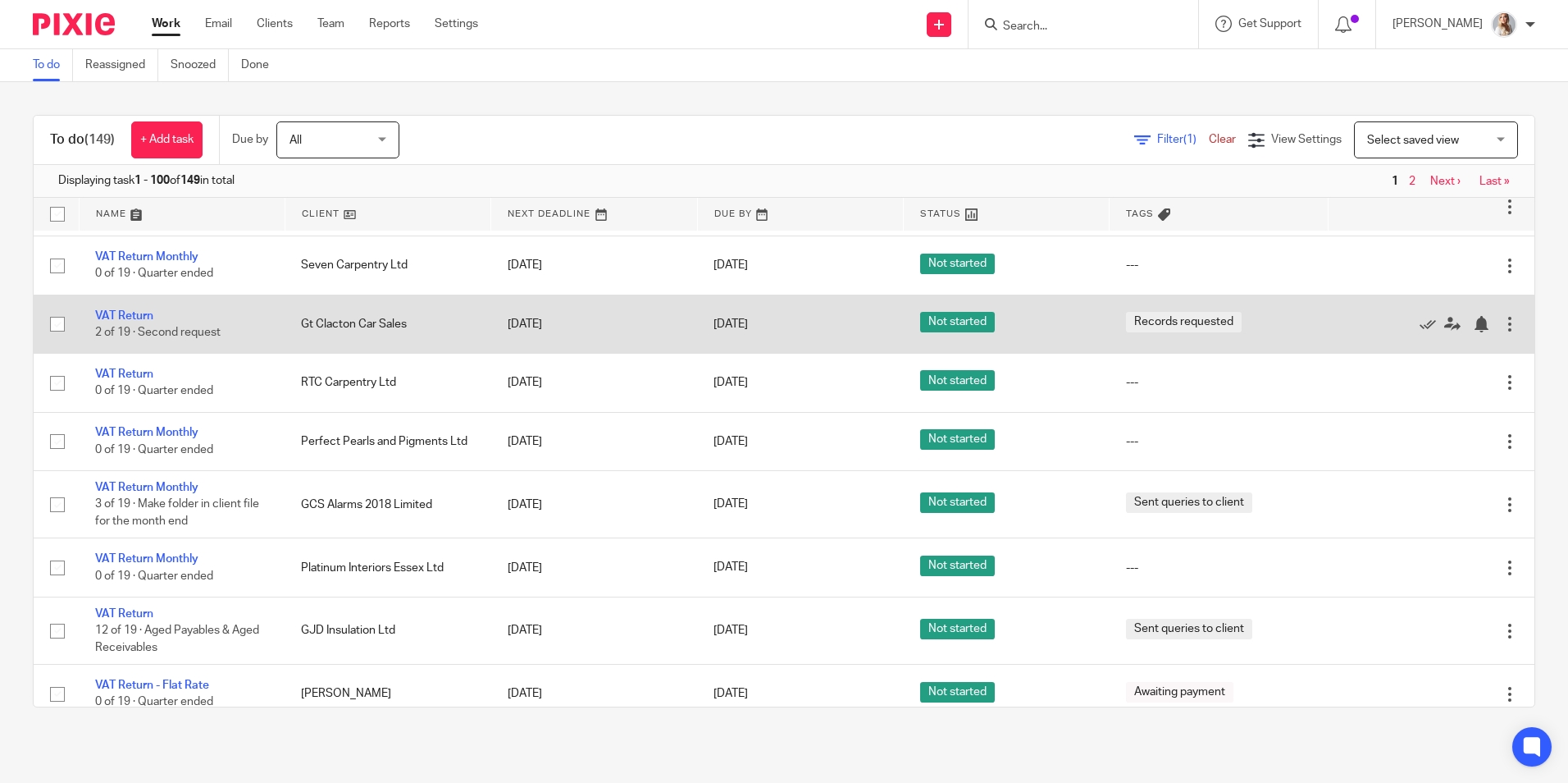
scroll to position [2790, 0]
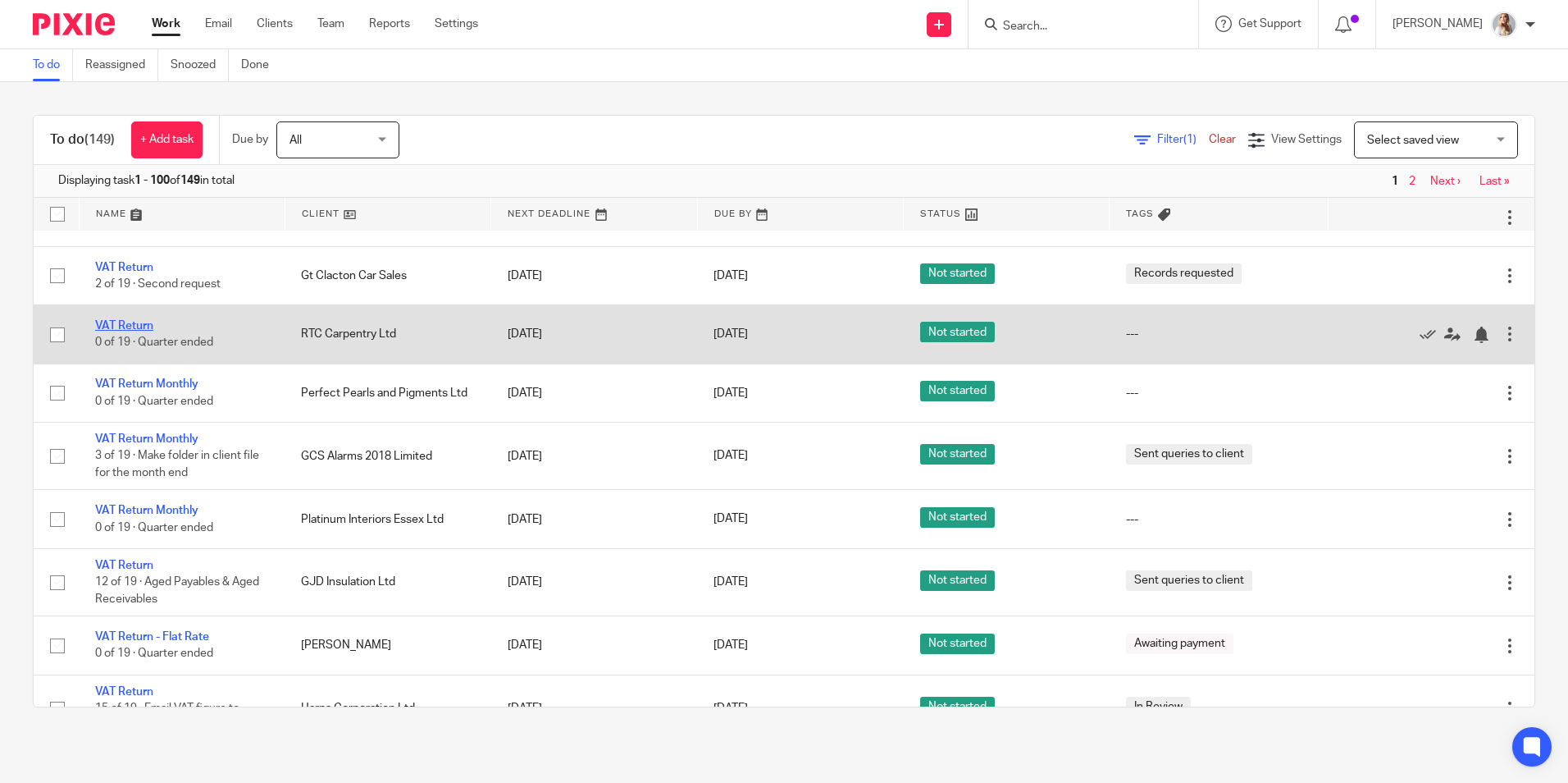
click at [144, 331] on link "VAT Return" at bounding box center [124, 326] width 58 height 12
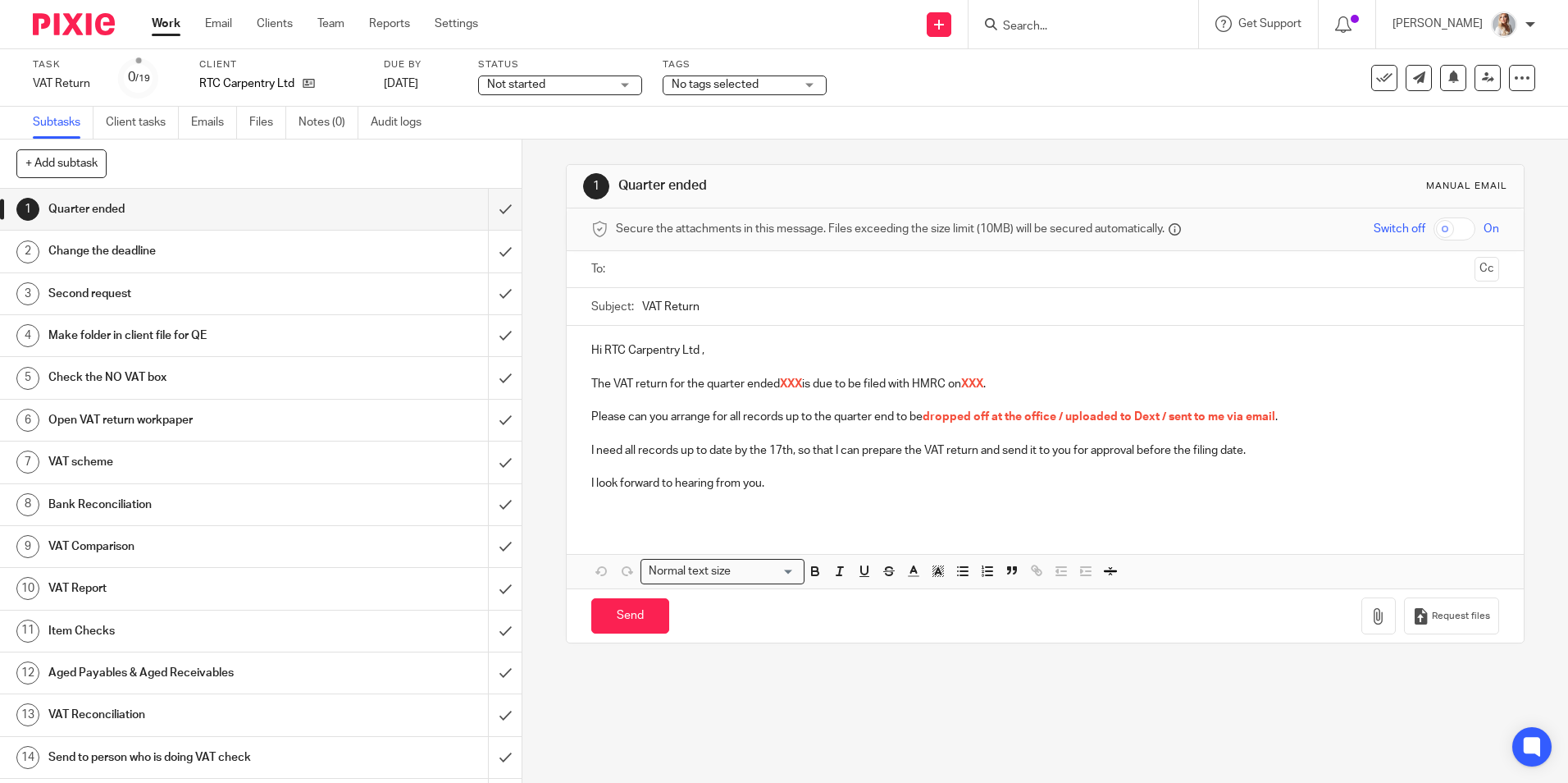
click at [634, 28] on div "Send new email Create task Add client Request signature Get Support Contact via…" at bounding box center [1035, 24] width 1066 height 48
click at [152, 33] on div "Work Email Clients Team Reports Settings Work Email Clients Team Reports Settin…" at bounding box center [319, 24] width 367 height 48
drag, startPoint x: 152, startPoint y: 33, endPoint x: 167, endPoint y: 13, distance: 25.0
click at [156, 23] on link "Work" at bounding box center [166, 24] width 28 height 17
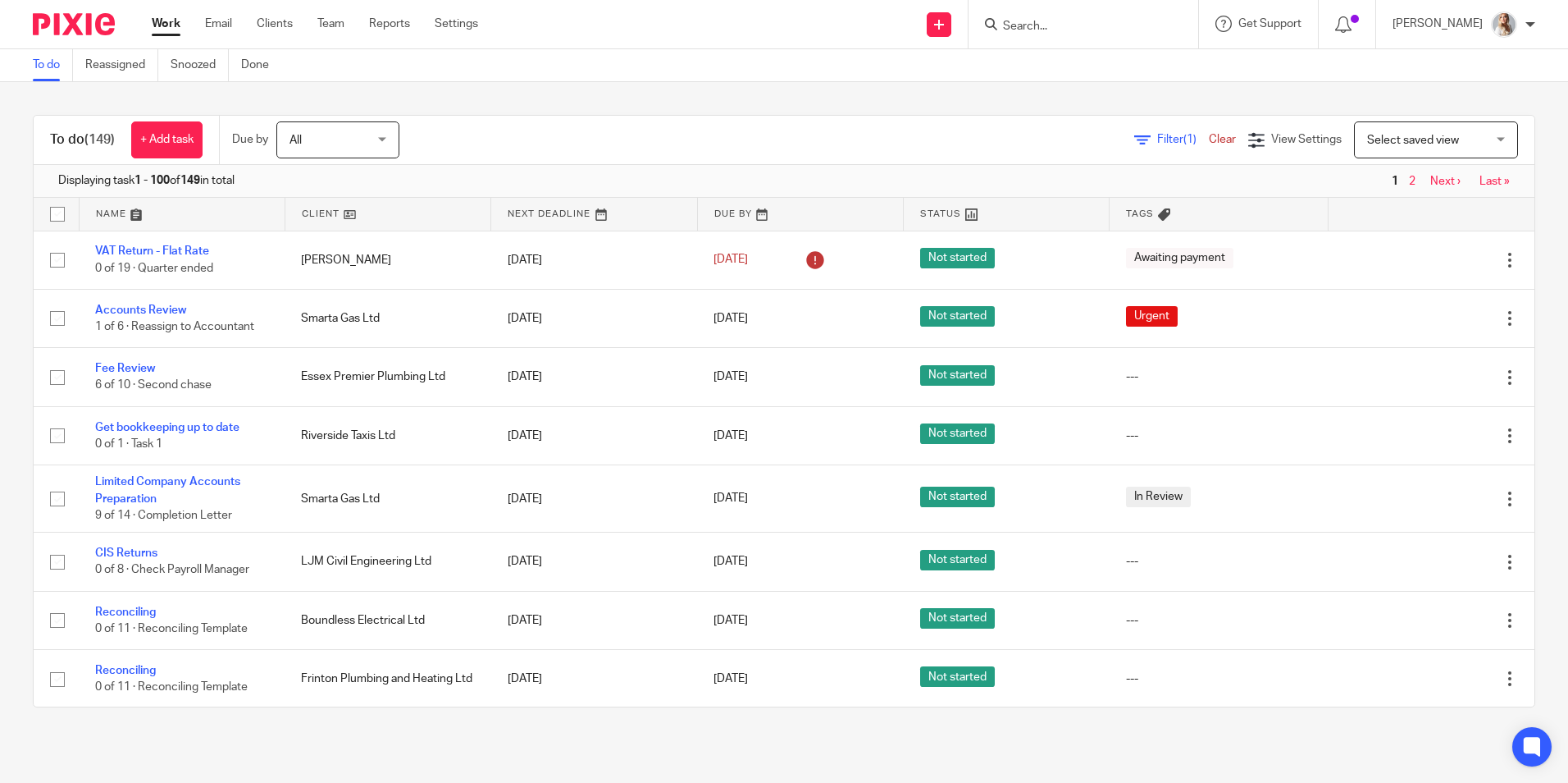
click at [1109, 24] on input "Search" at bounding box center [1075, 28] width 148 height 15
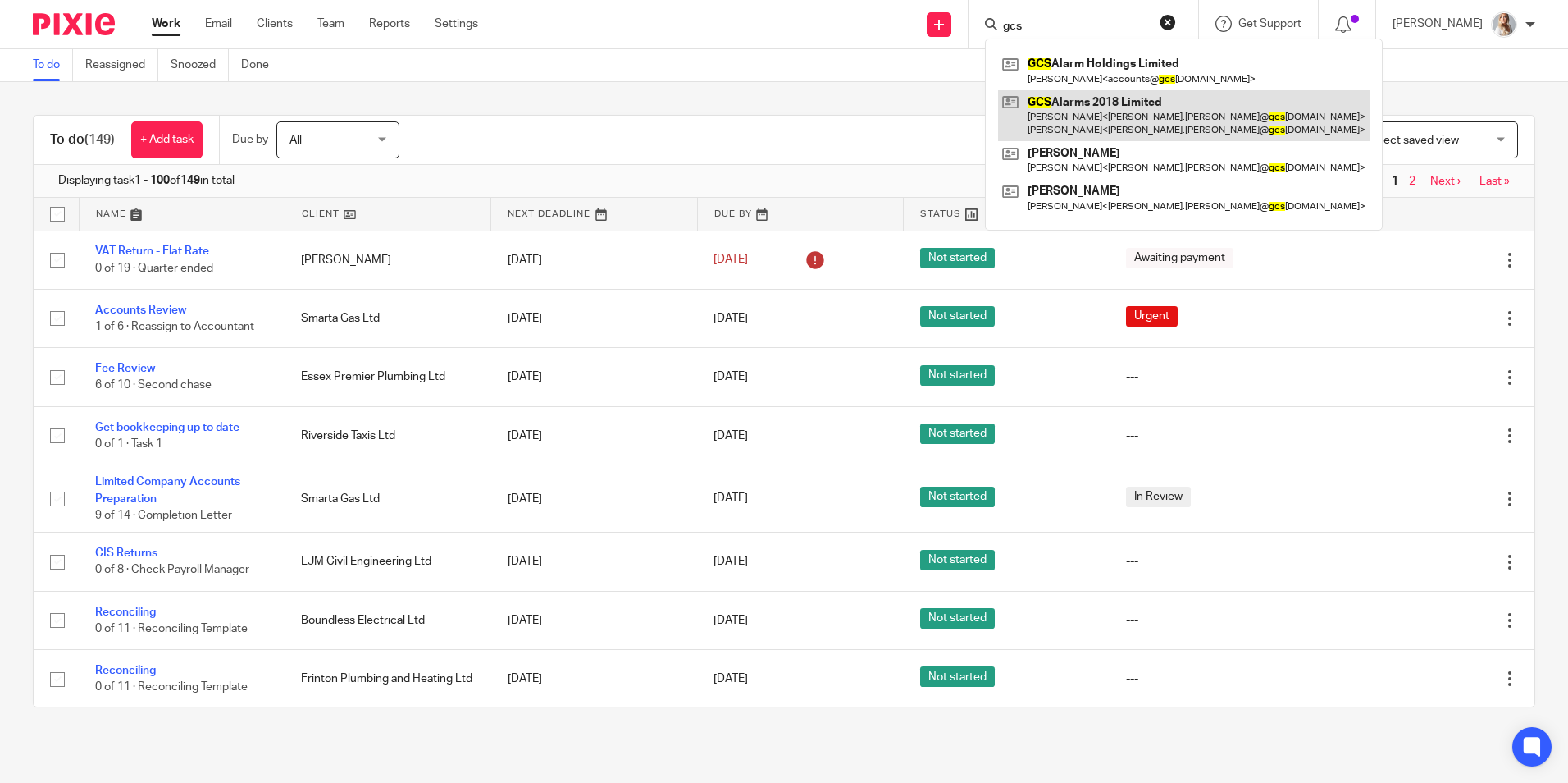
type input "gcs"
click at [1082, 108] on link at bounding box center [1183, 115] width 371 height 51
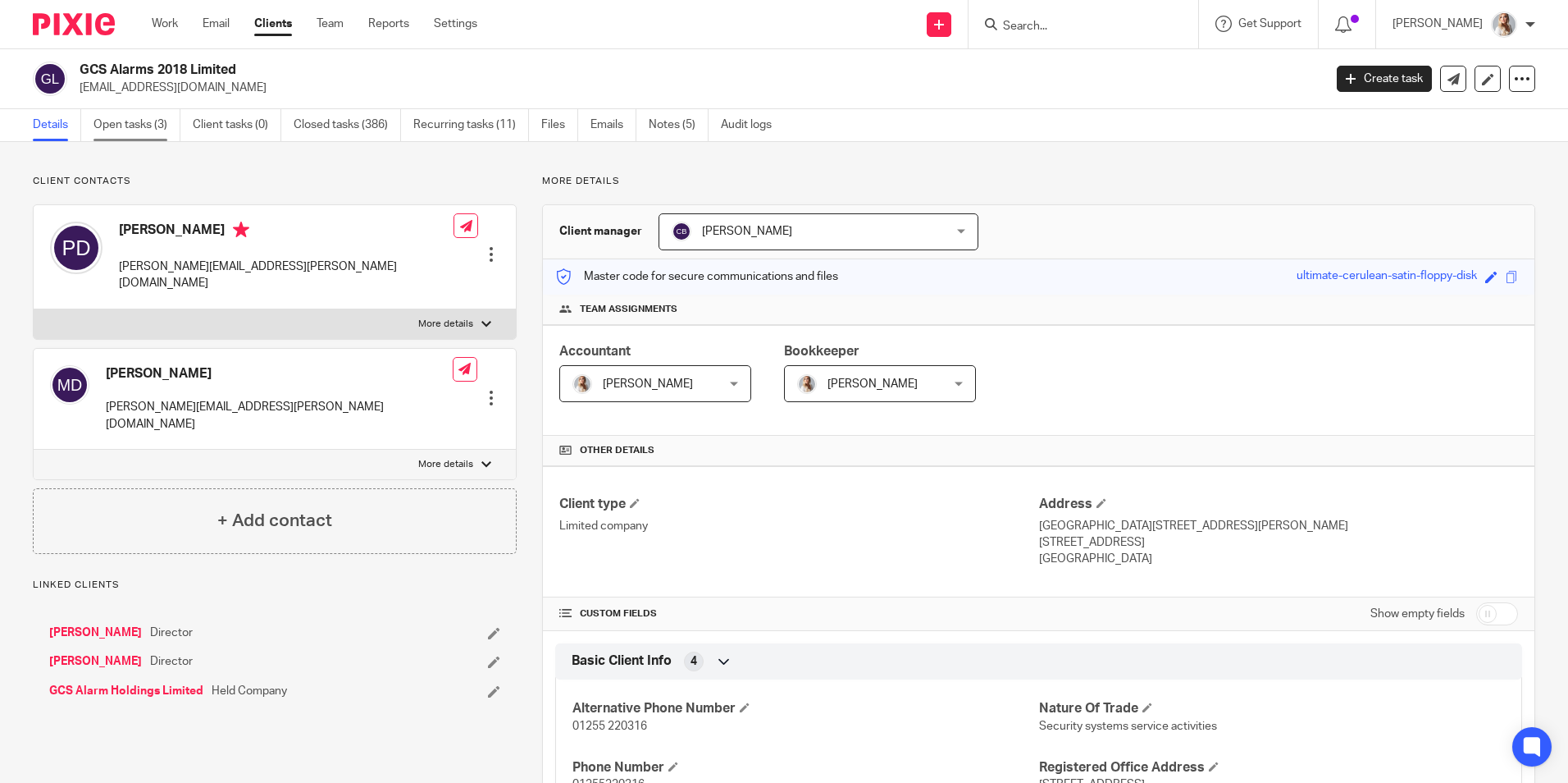
click at [119, 130] on link "Open tasks (3)" at bounding box center [137, 125] width 87 height 32
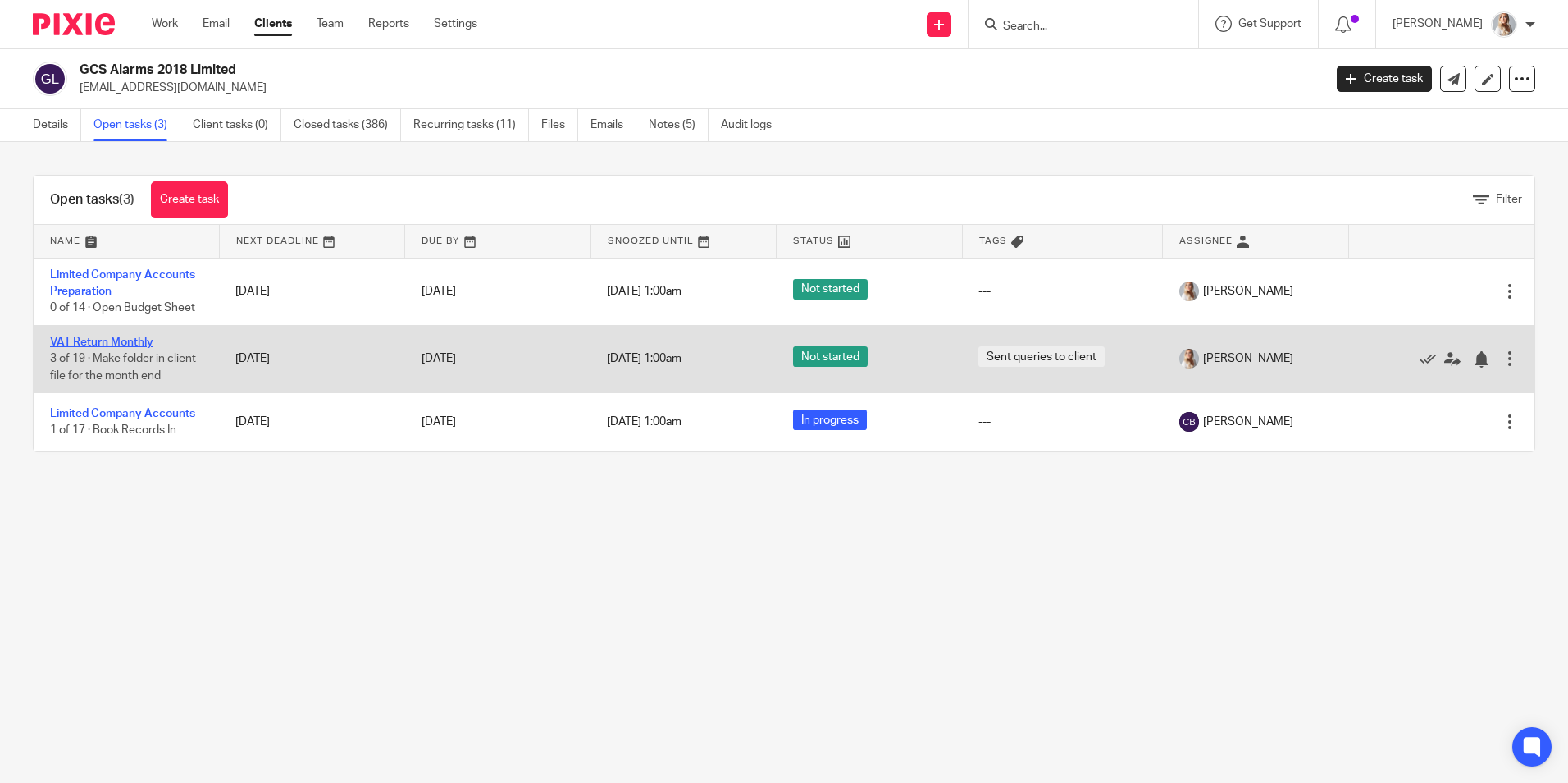
click at [79, 336] on link "VAT Return Monthly" at bounding box center [102, 342] width 103 height 12
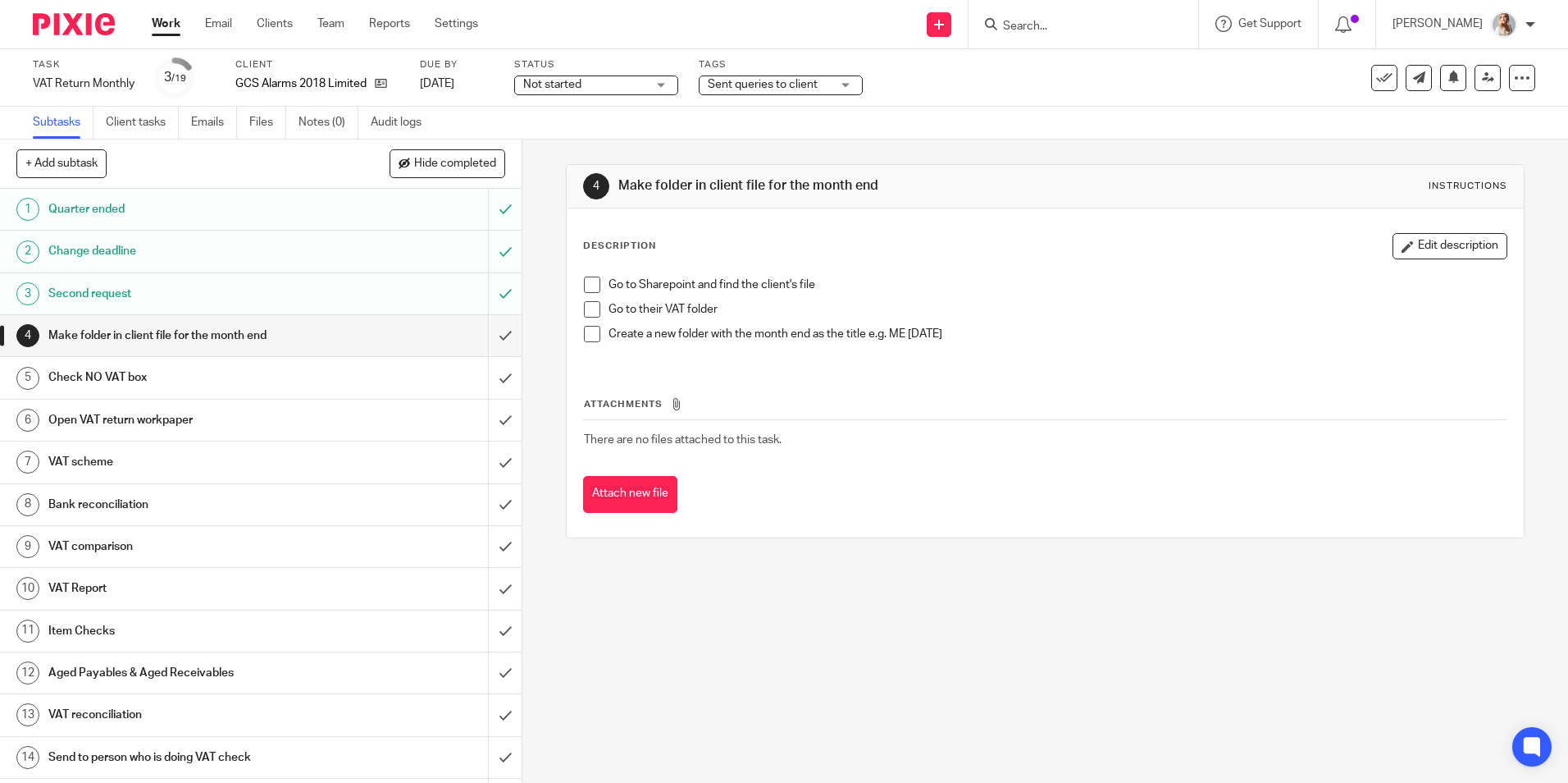
click at [809, 84] on span "Sent queries to client" at bounding box center [763, 84] width 110 height 12
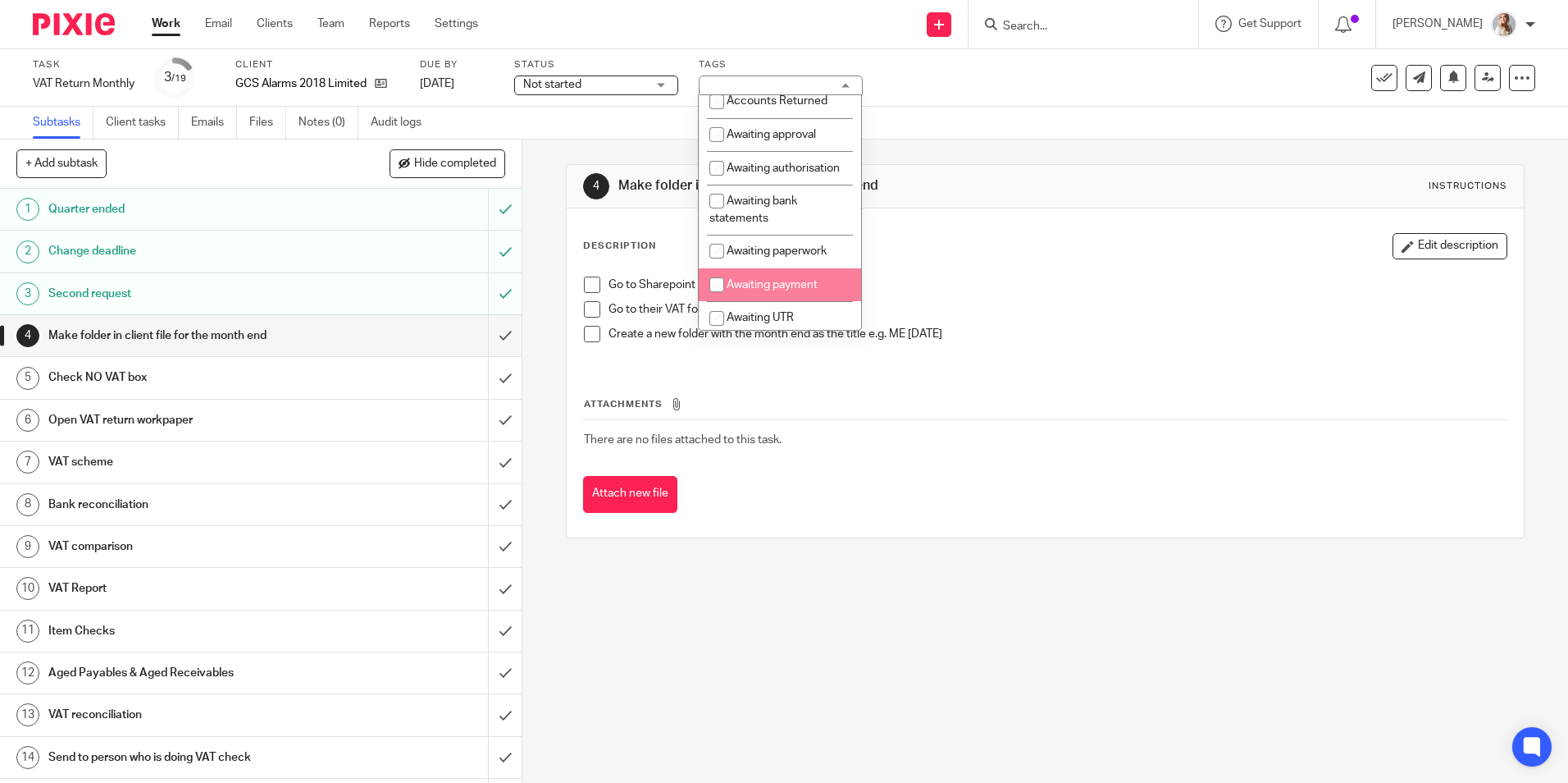
scroll to position [164, 0]
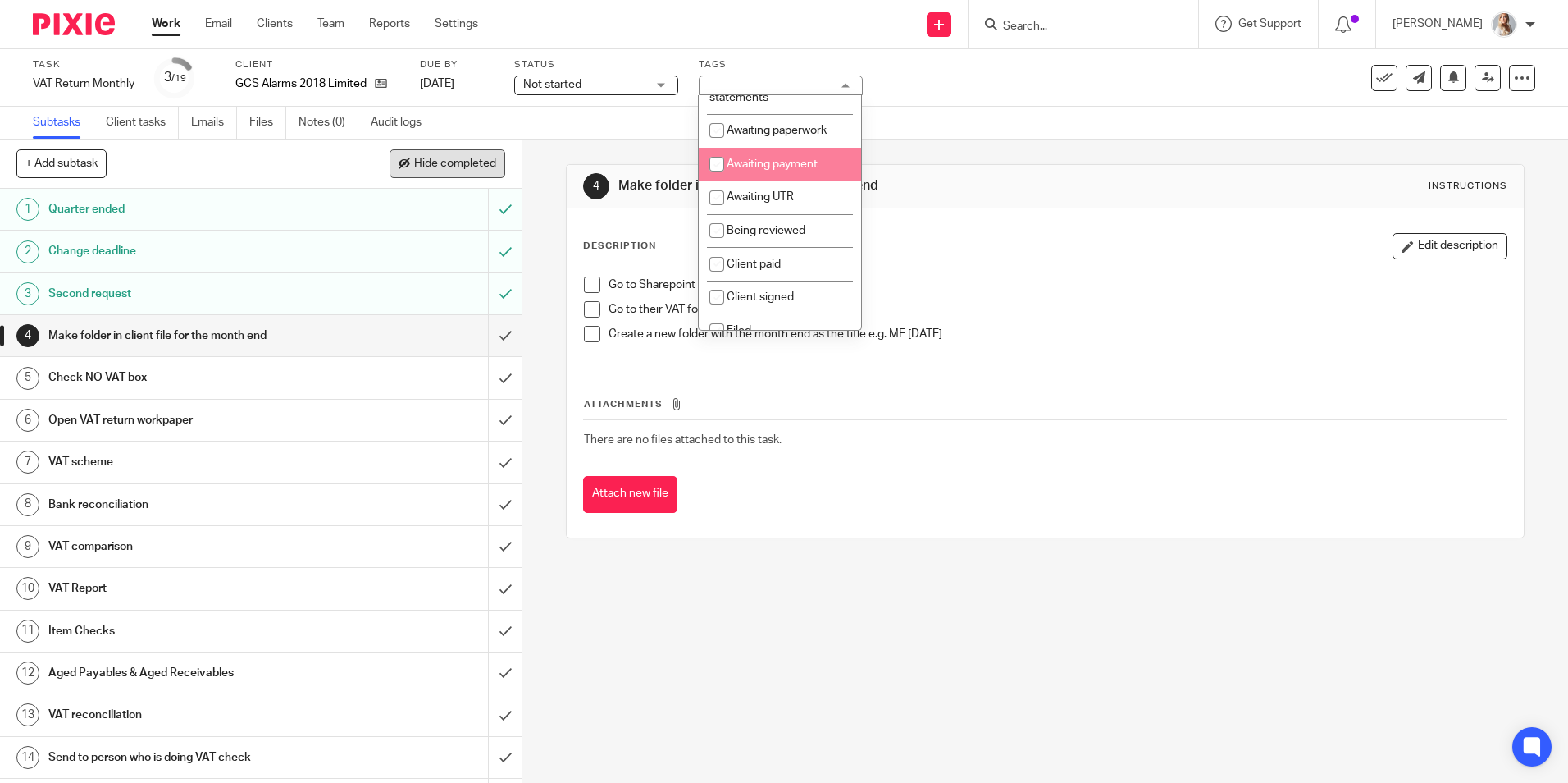
click at [457, 172] on button "Hide completed" at bounding box center [447, 163] width 116 height 28
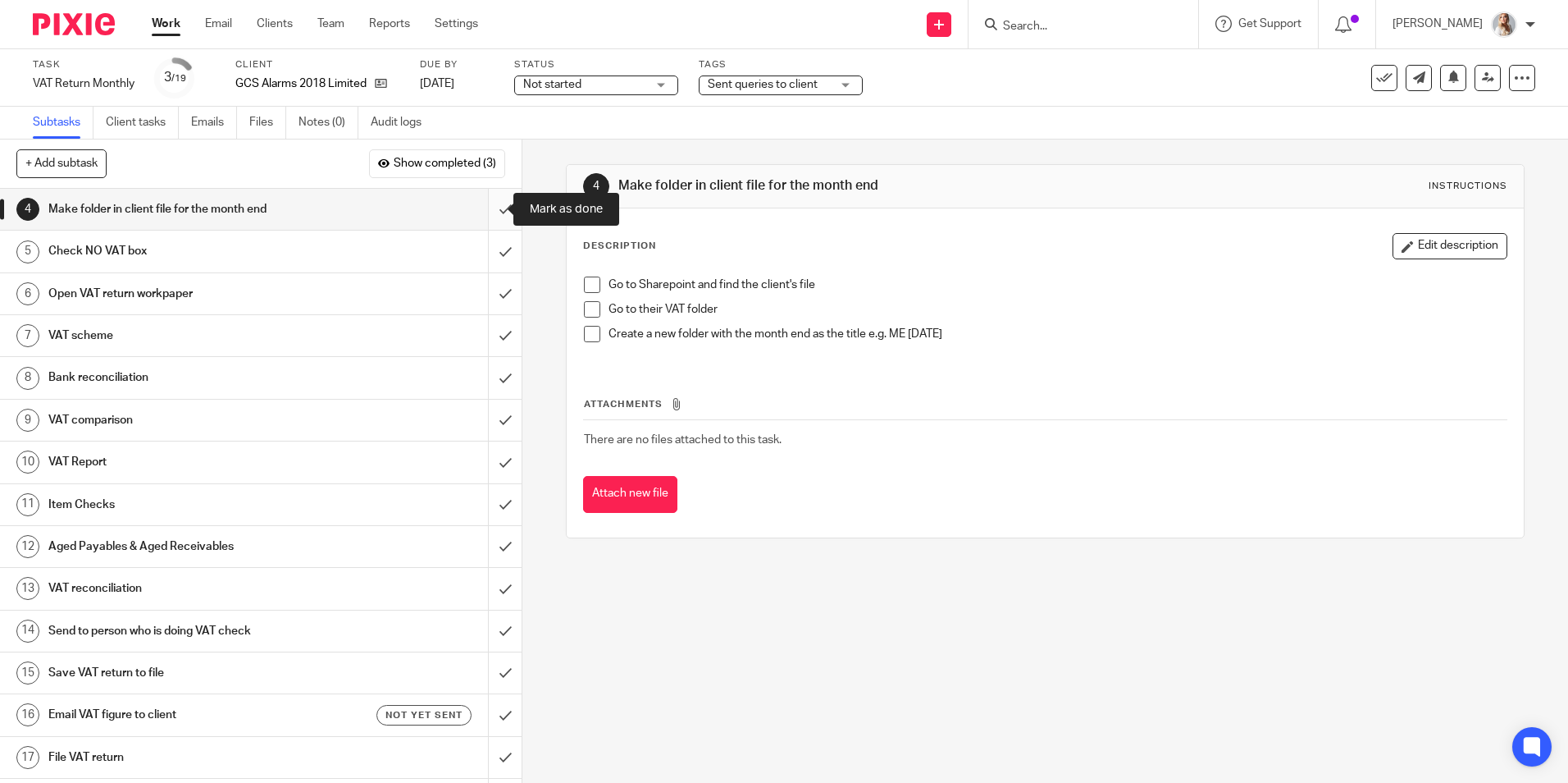
click at [476, 210] on input "submit" at bounding box center [260, 209] width 522 height 41
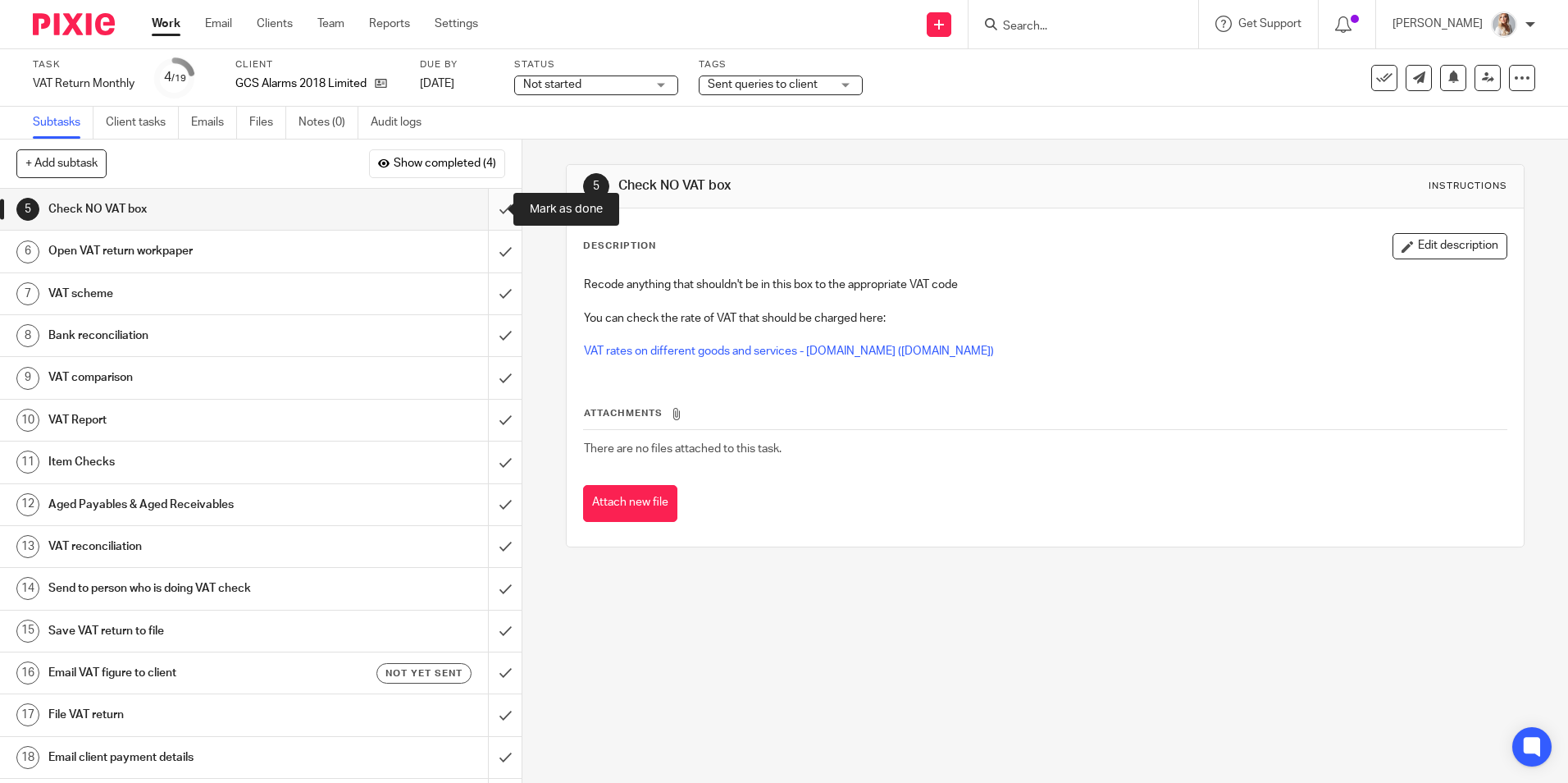
click at [490, 207] on input "submit" at bounding box center [260, 209] width 522 height 41
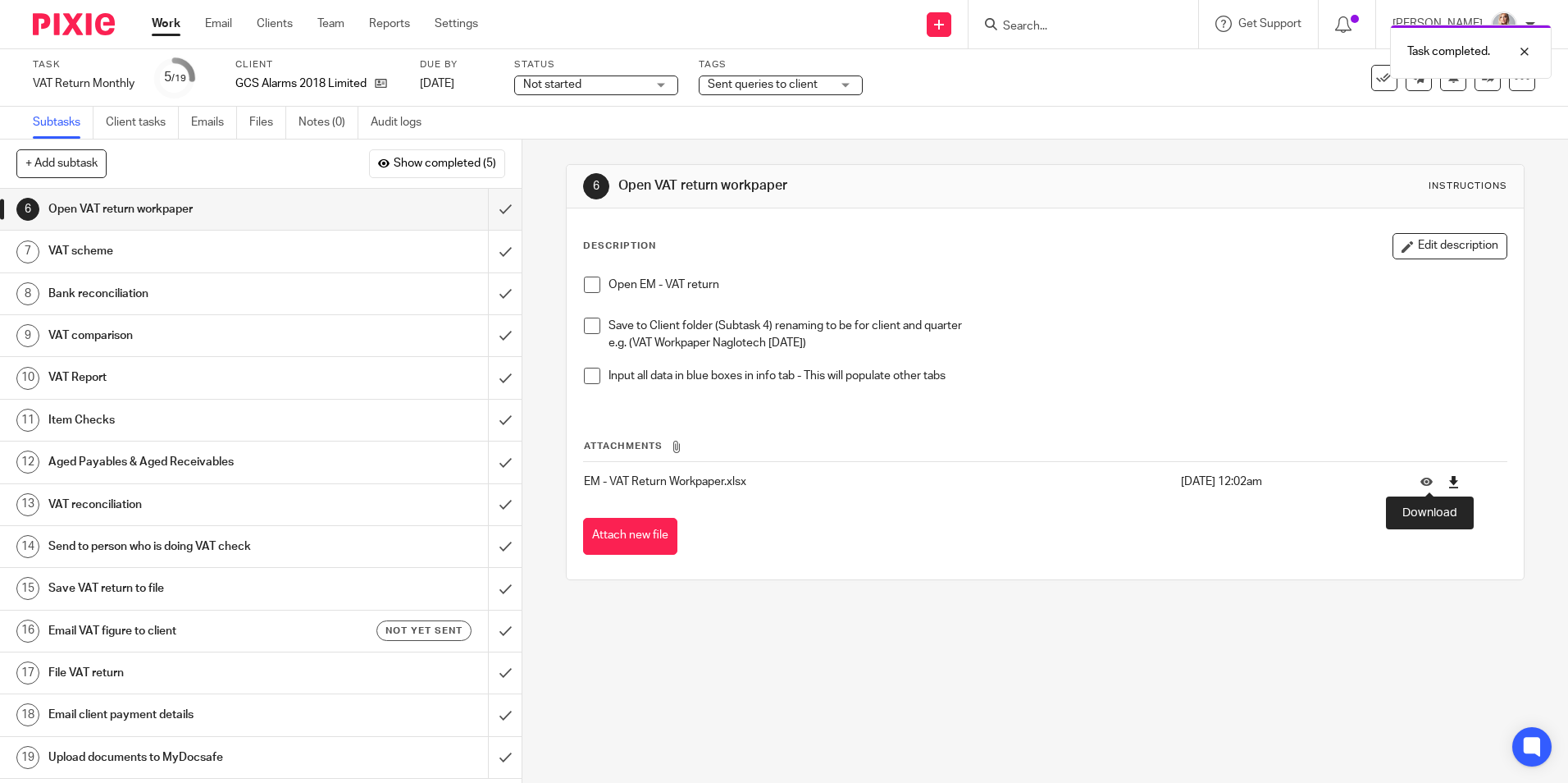
click at [1448, 481] on icon at bounding box center [1454, 482] width 13 height 13
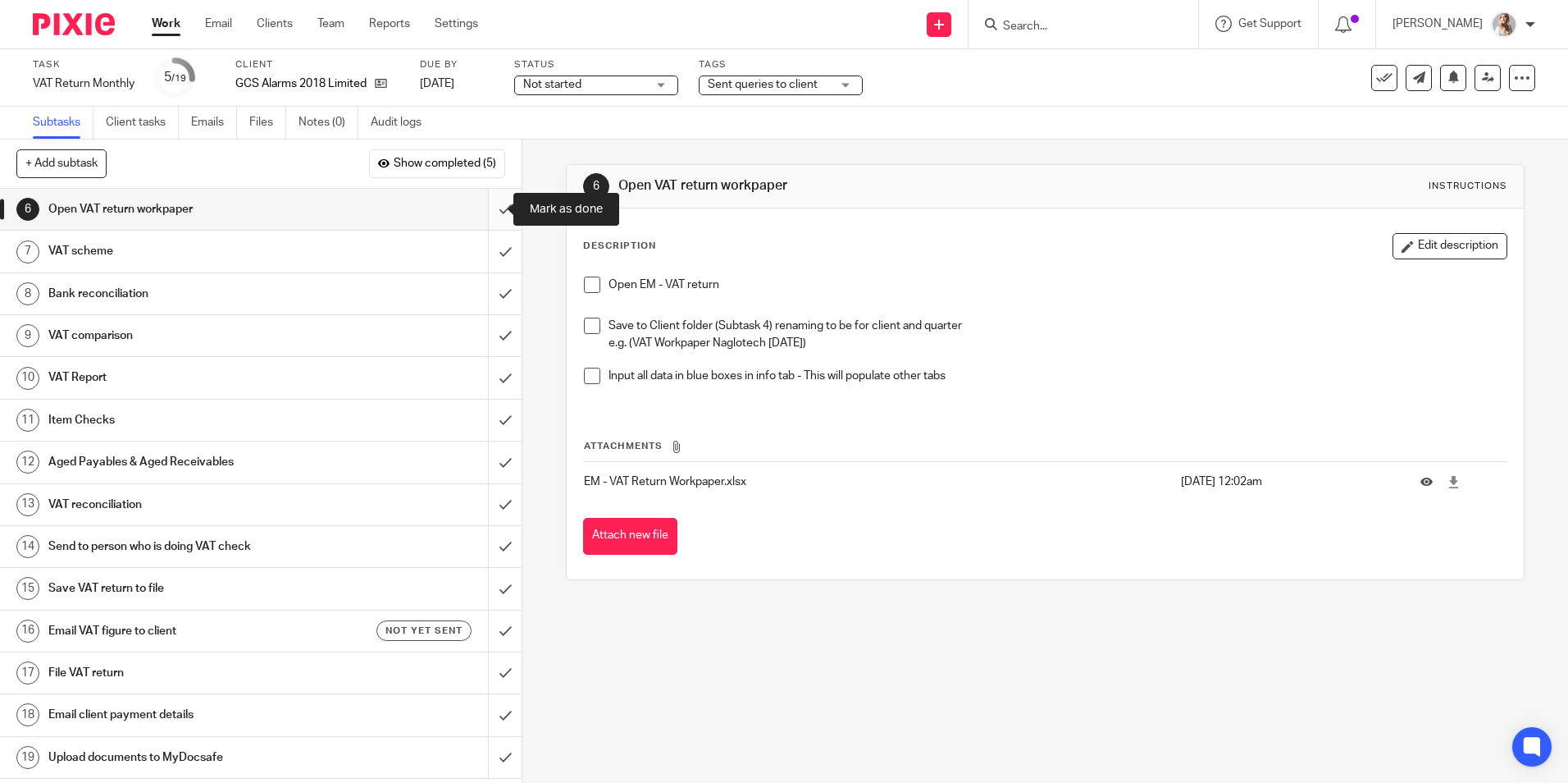
click at [497, 203] on input "submit" at bounding box center [260, 209] width 522 height 41
